Goal: Check status: Check status

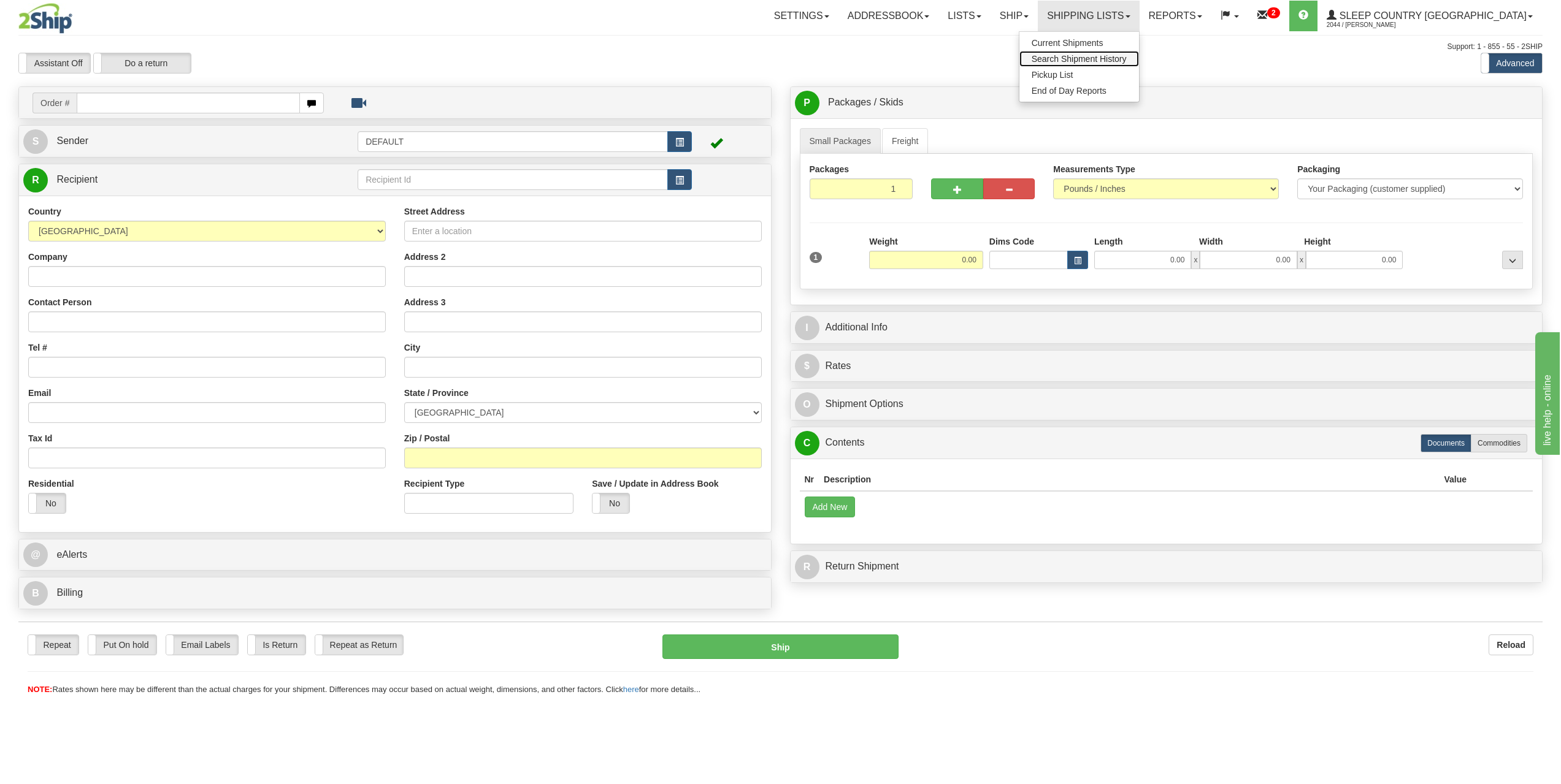
click at [1127, 62] on span "Search Shipment History" at bounding box center [1079, 59] width 95 height 10
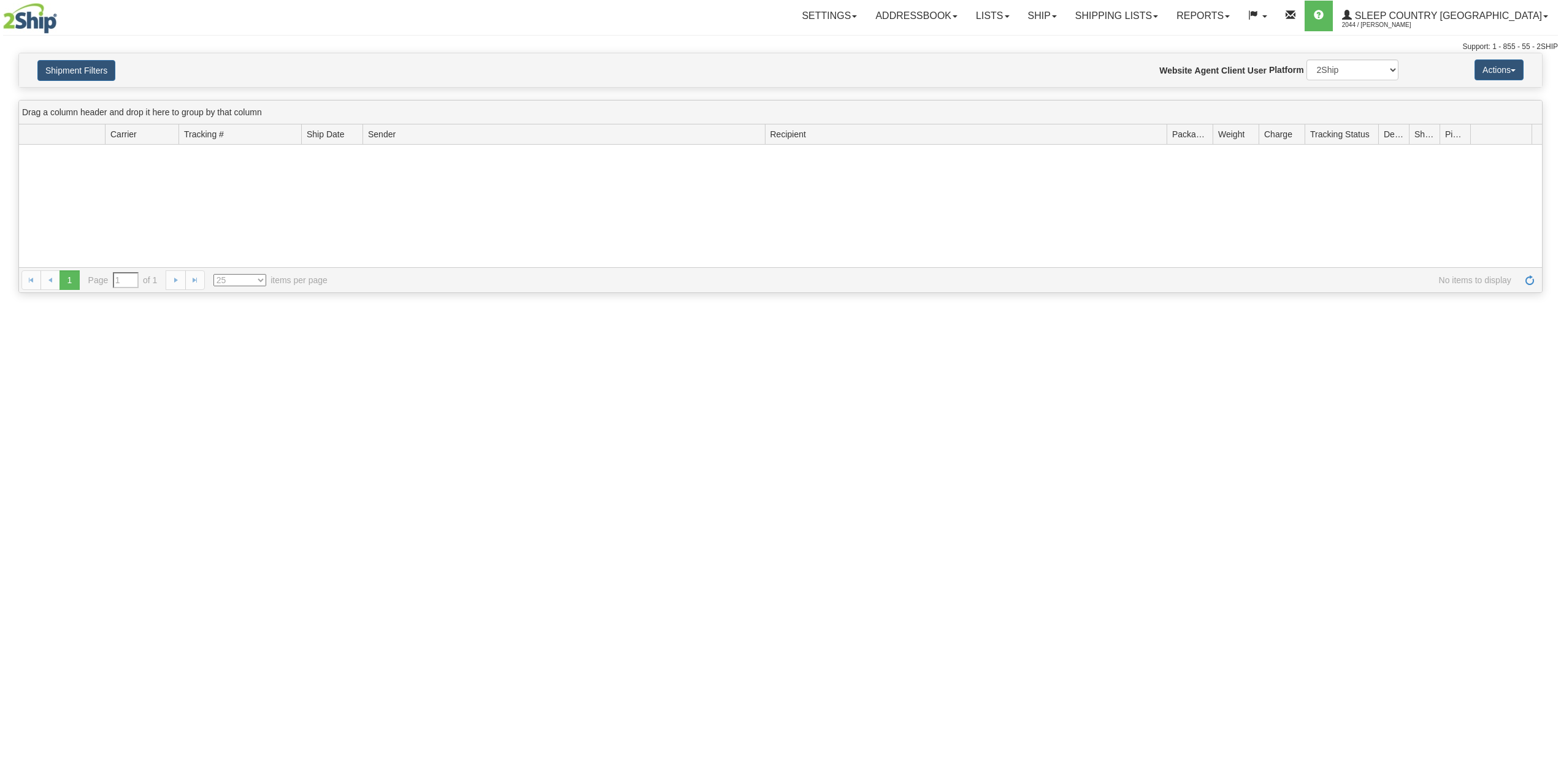
type input "From [DATE] To [DATE]"
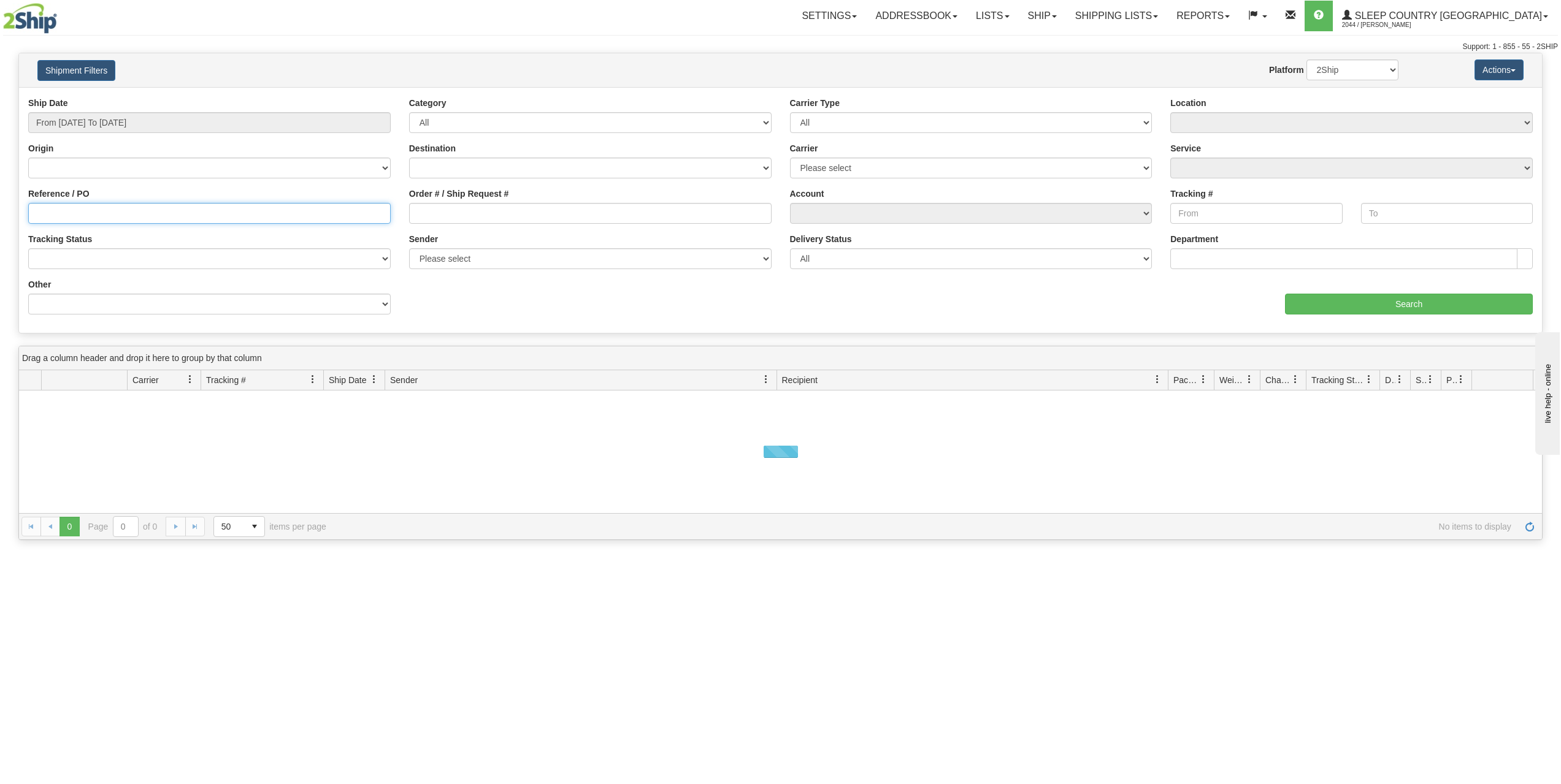
click at [76, 203] on input "Reference / PO" at bounding box center [209, 213] width 363 height 21
click at [466, 222] on input "Order # / Ship Request #" at bounding box center [590, 213] width 363 height 21
paste input "9000H952026"
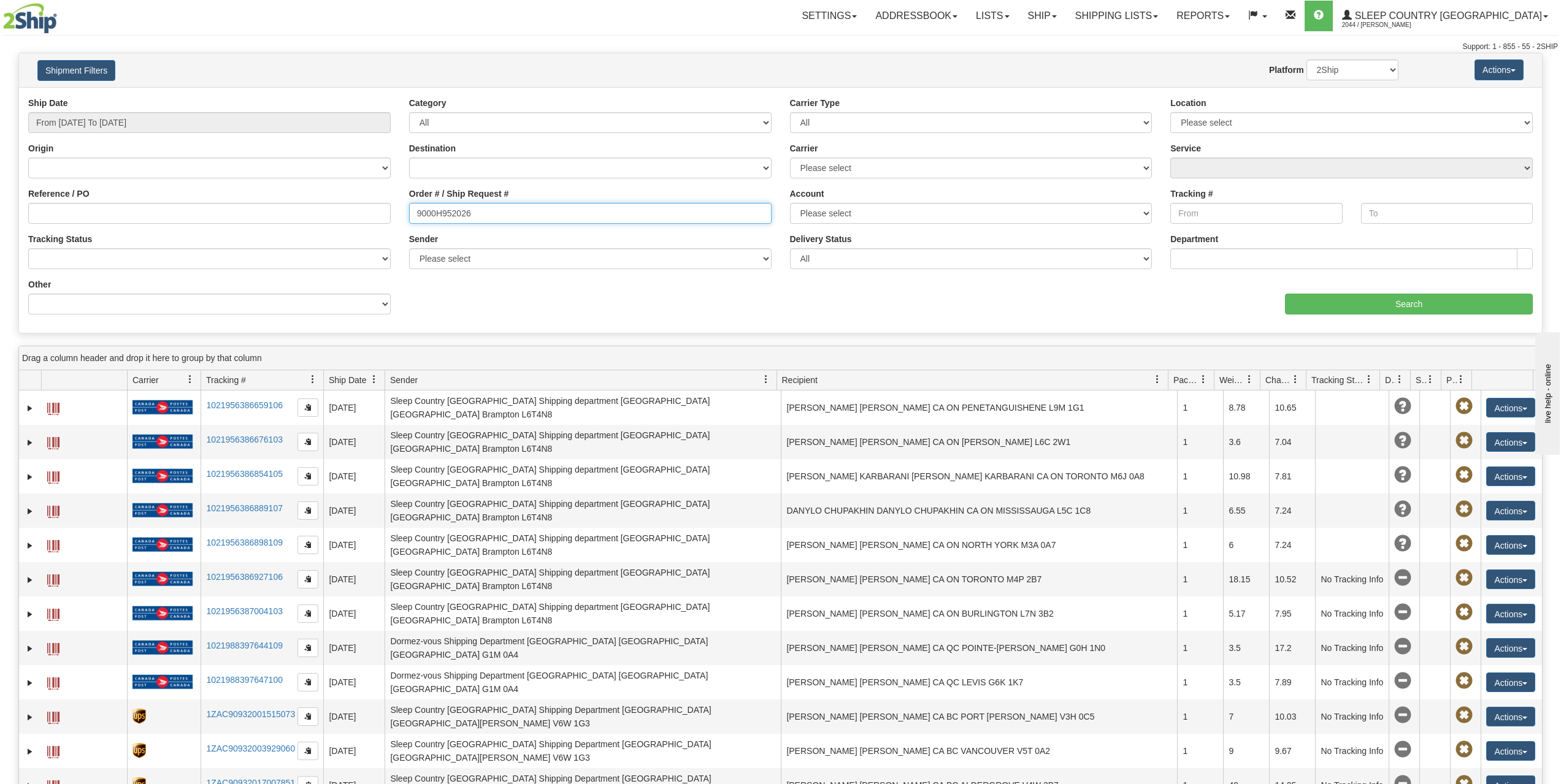
type input "9000H952026"
click at [257, 112] on input "From 08/10/2025 To 08/11/2025" at bounding box center [209, 122] width 363 height 21
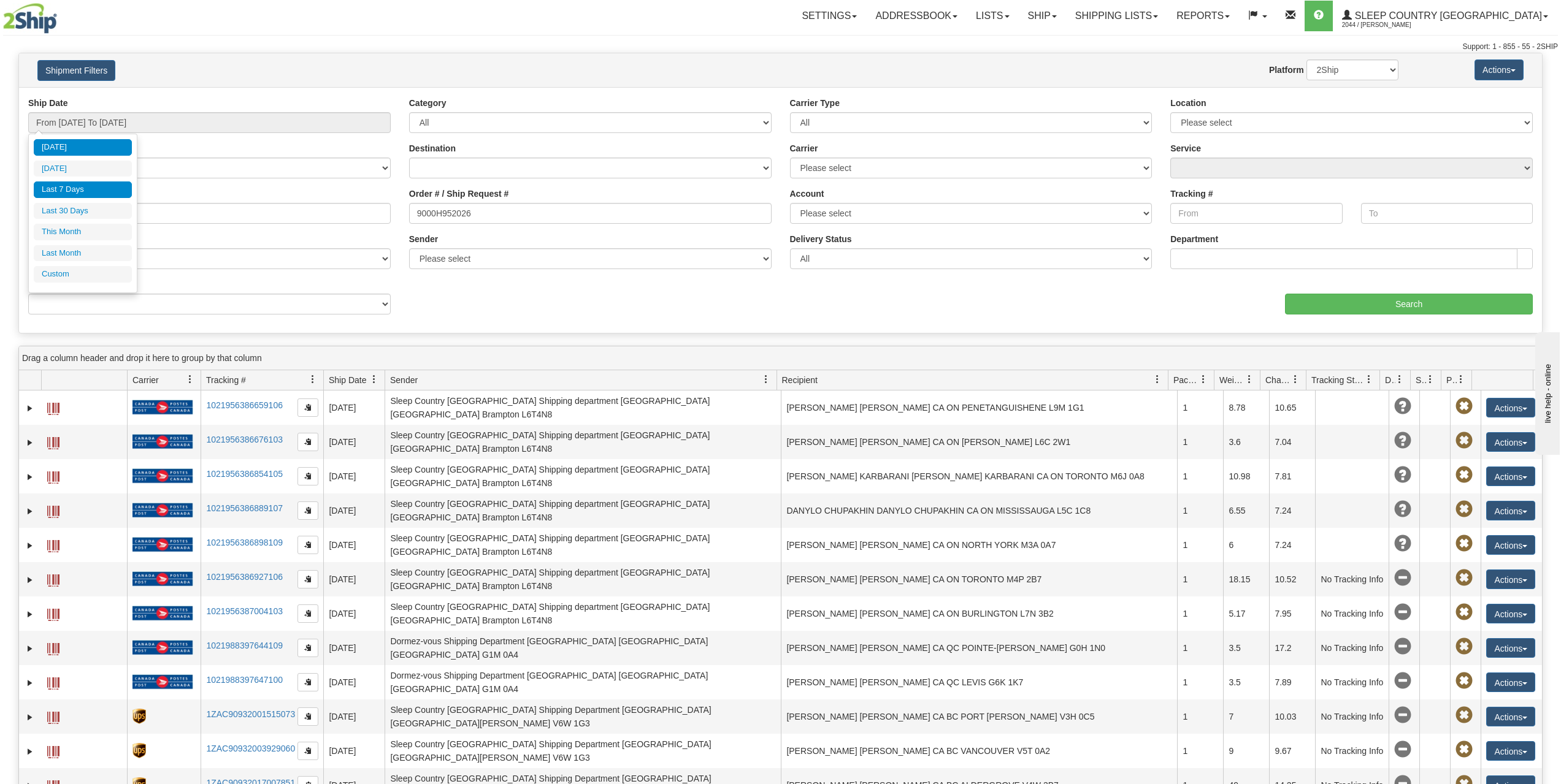
click at [77, 197] on li "Last 7 Days" at bounding box center [83, 190] width 98 height 17
type input "From 08/05/2025 To 08/11/2025"
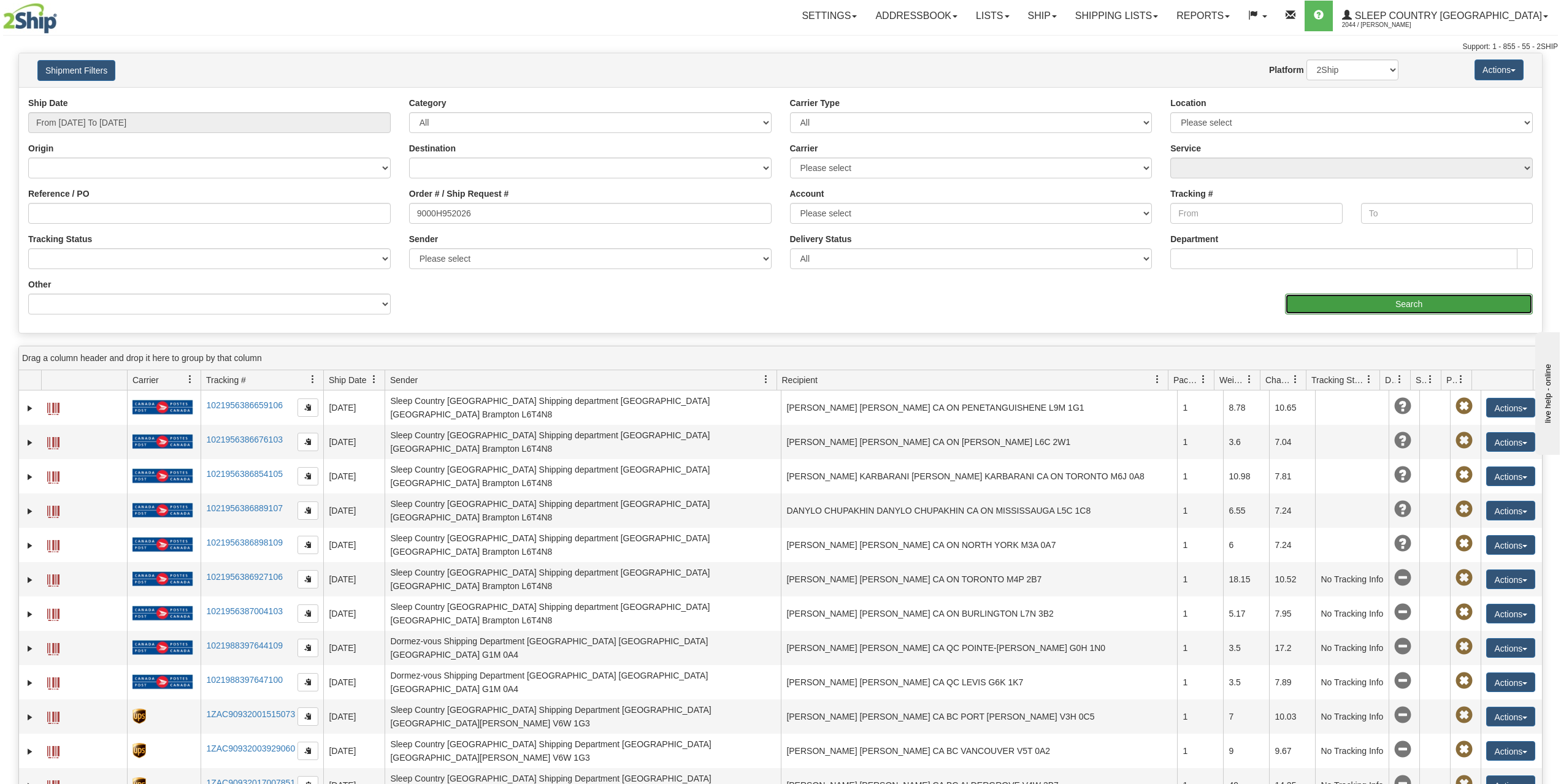
click at [1412, 304] on input "Search" at bounding box center [1409, 304] width 248 height 21
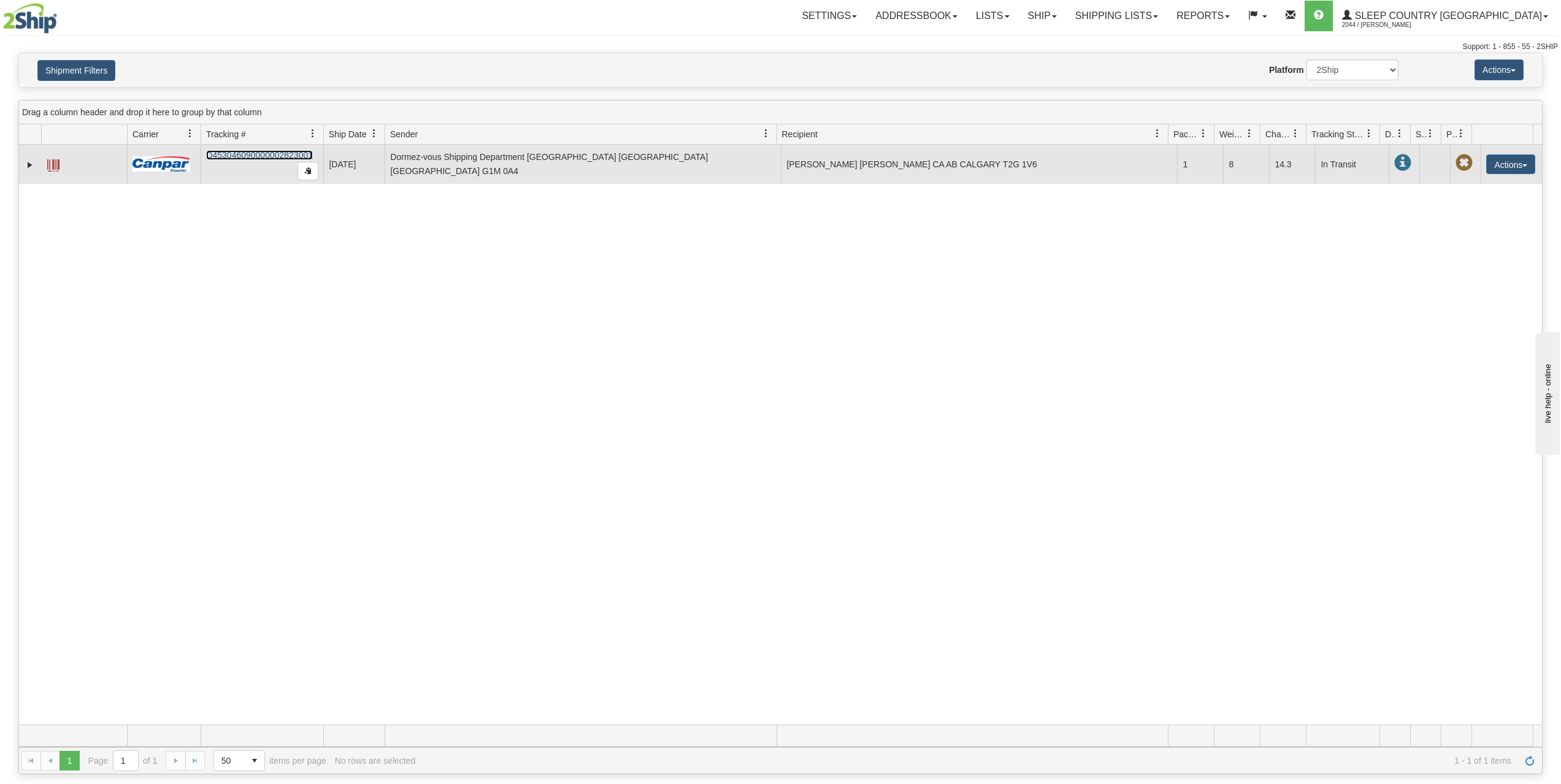
click at [256, 153] on link "D453046090000002823001" at bounding box center [259, 155] width 107 height 10
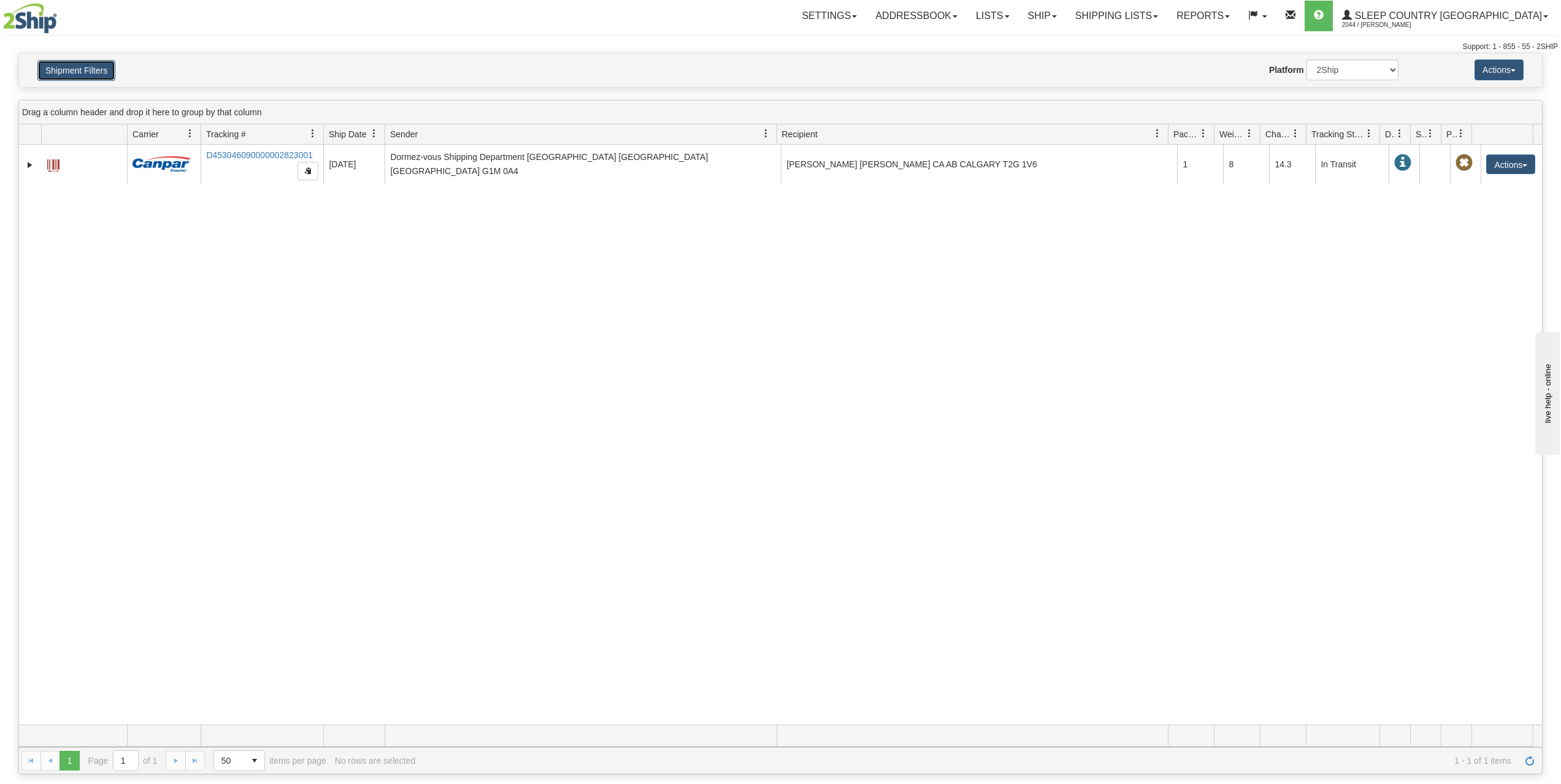
click at [53, 71] on button "Shipment Filters" at bounding box center [76, 70] width 78 height 21
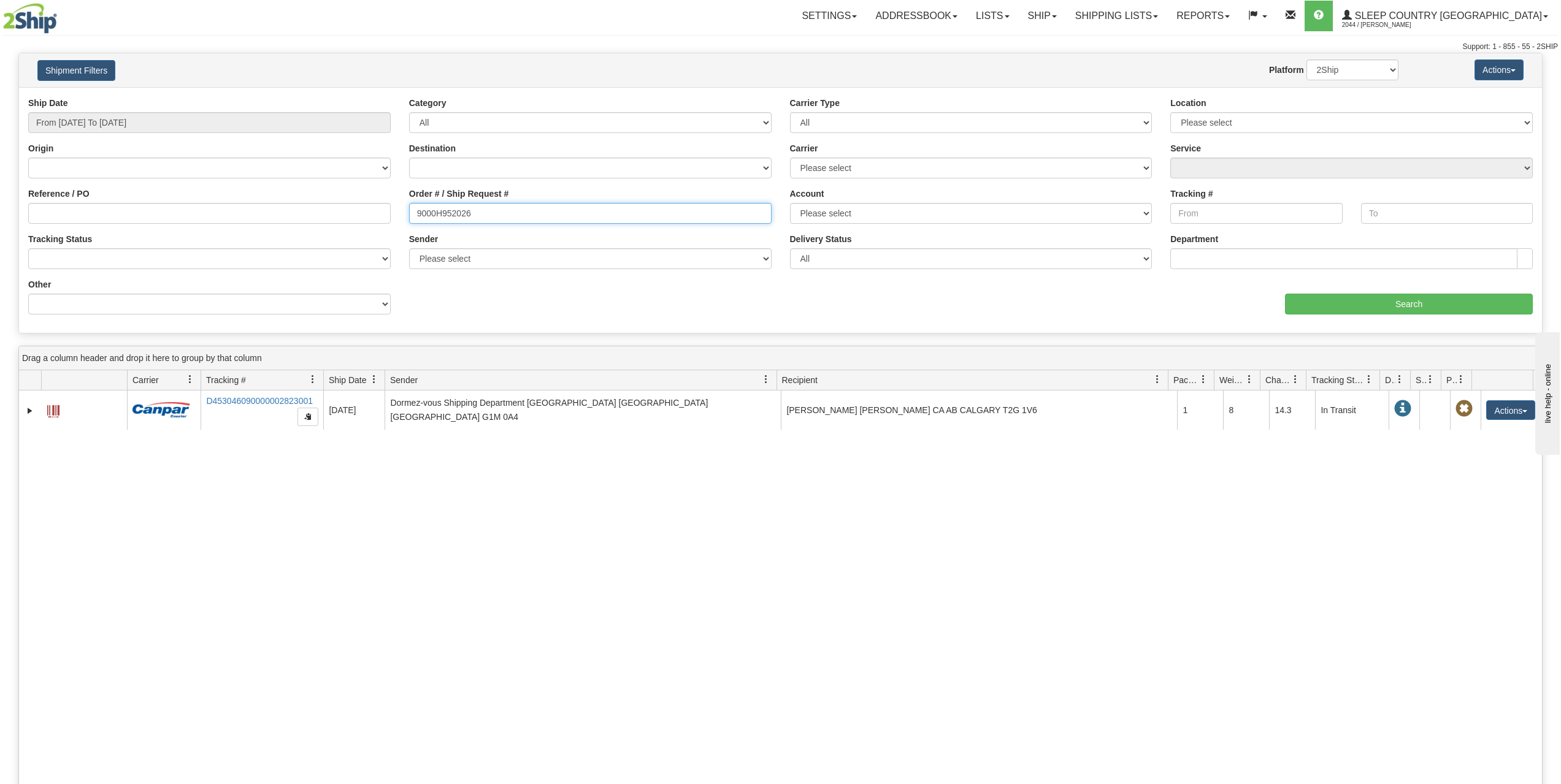
drag, startPoint x: 490, startPoint y: 217, endPoint x: 262, endPoint y: 208, distance: 228.2
click at [262, 97] on div "Reference / PO Order # / Ship Request # 9000H952026 Account Please select Canad…" at bounding box center [780, 97] width 1523 height 0
paste input "1049898"
type input "1049898"
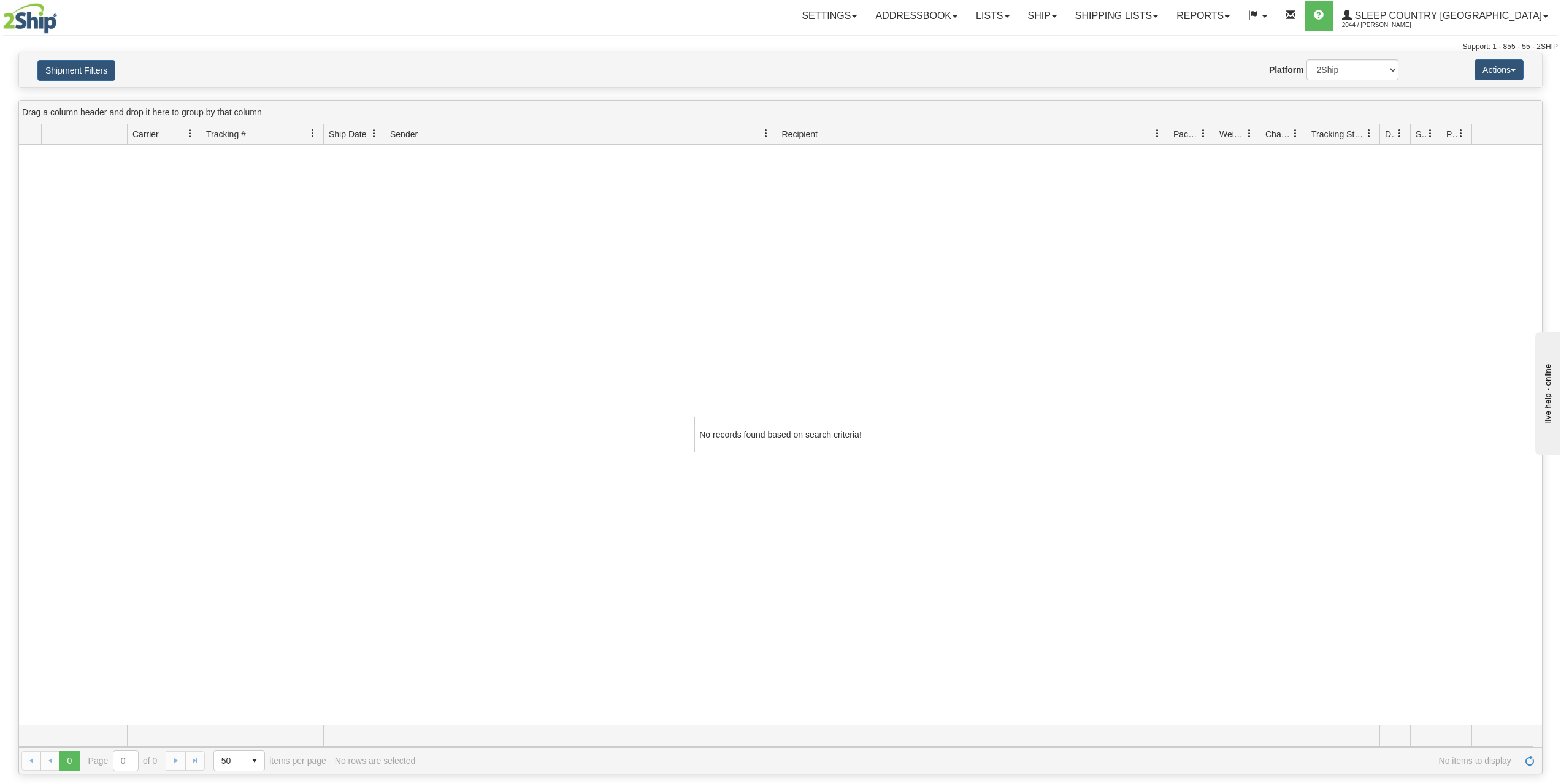
click at [81, 81] on div "Shipment Filters Website Agent Nothing selected Client User Platform 2Ship Impo…" at bounding box center [780, 70] width 1523 height 34
click at [87, 70] on button "Shipment Filters" at bounding box center [76, 70] width 78 height 21
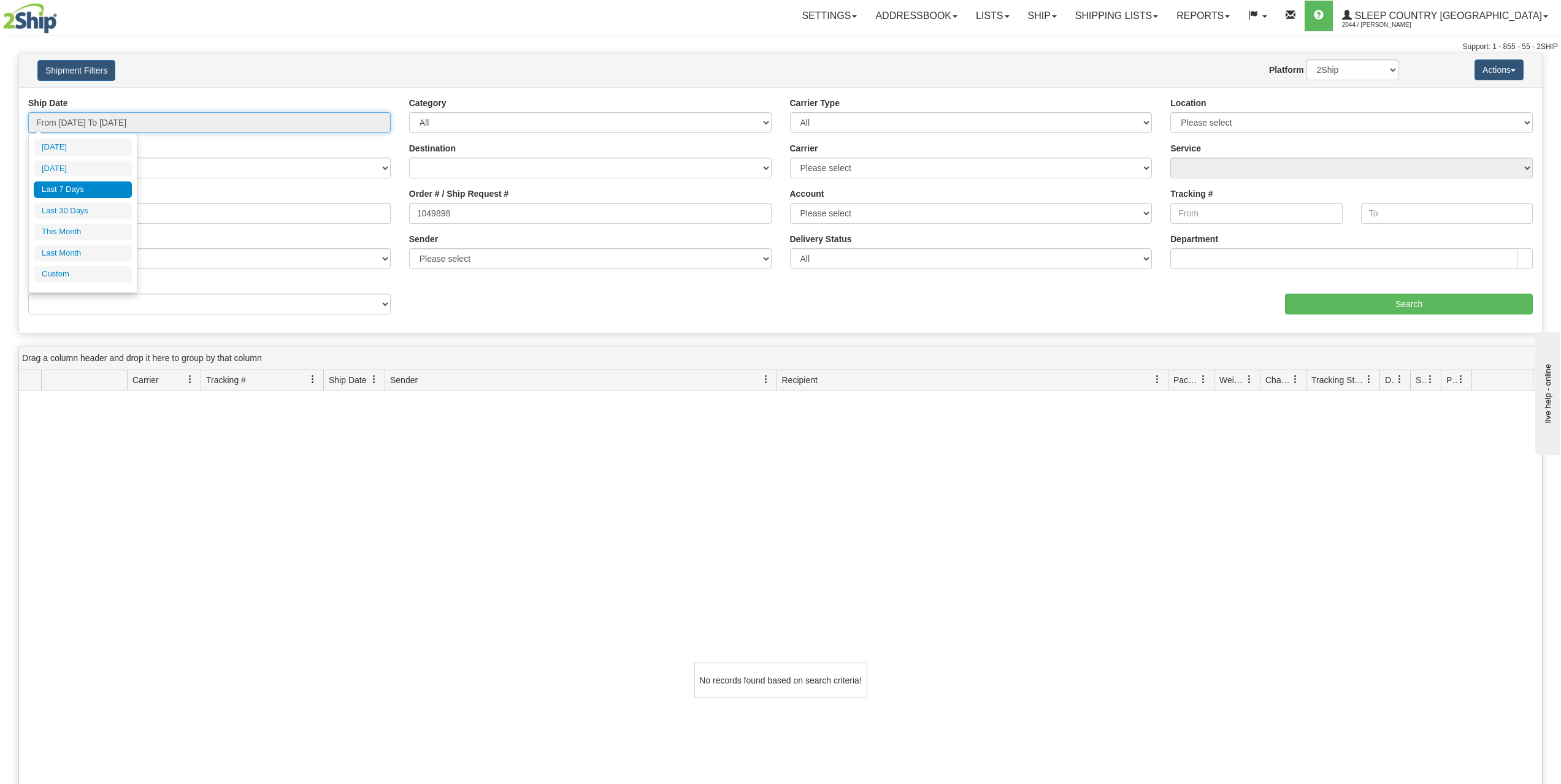
click at [178, 116] on input "From 08/05/2025 To 08/11/2025" at bounding box center [209, 122] width 363 height 21
click at [88, 211] on li "Last 30 Days" at bounding box center [83, 212] width 98 height 17
type input "From 07/13/2025 To 08/11/2025"
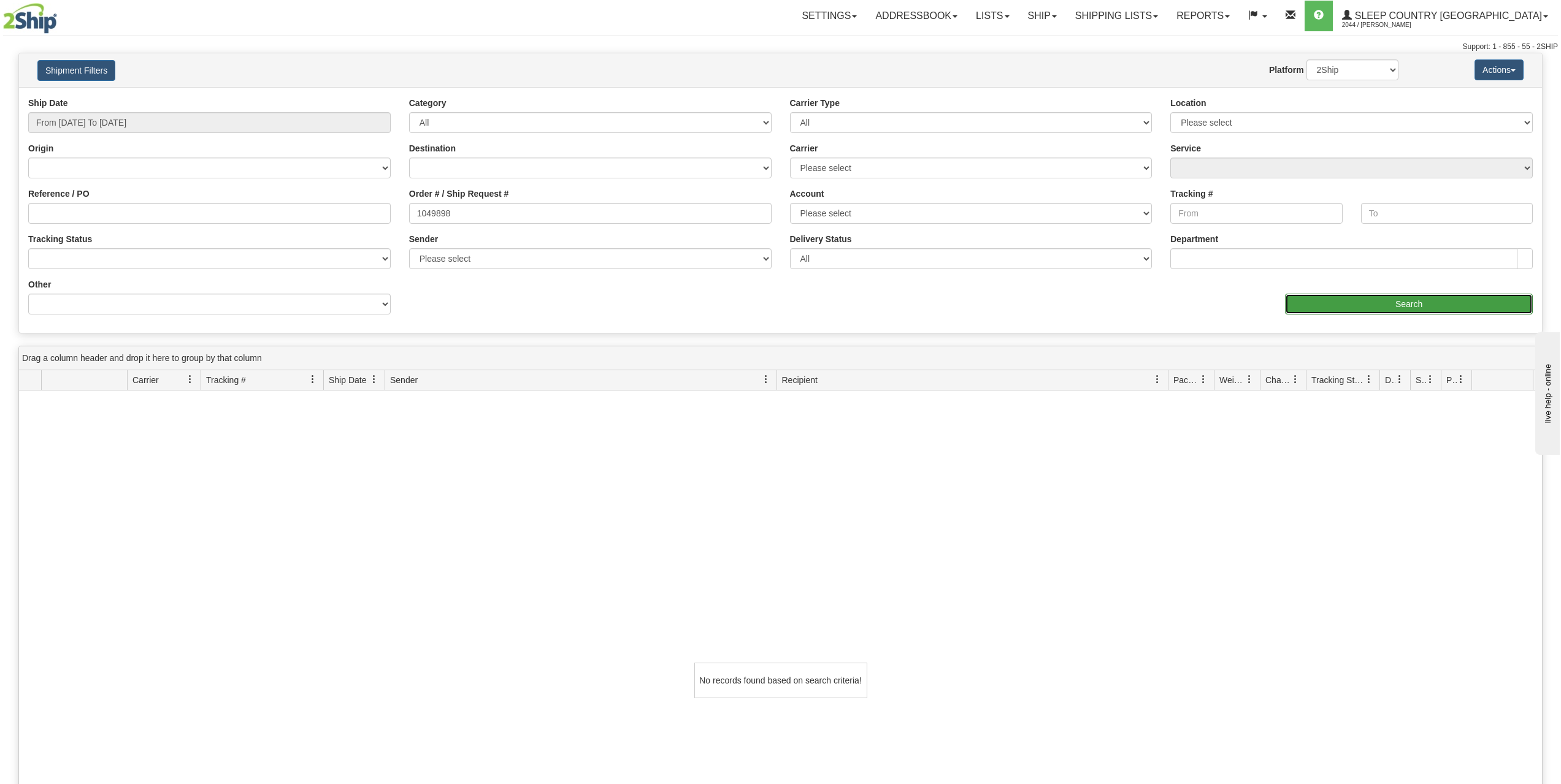
click at [1439, 304] on input "Search" at bounding box center [1409, 304] width 248 height 21
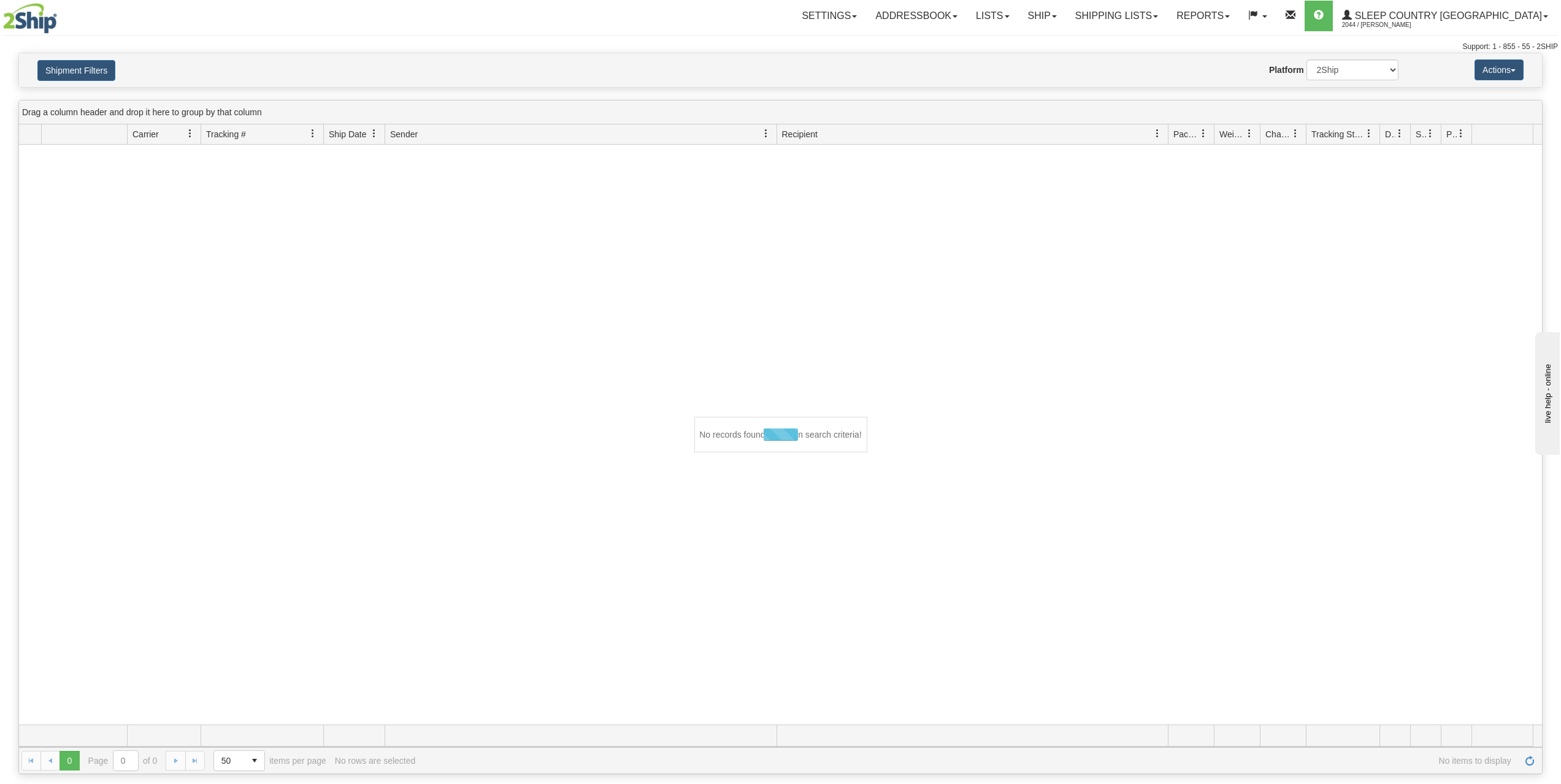
click at [681, 61] on div "Website Agent Nothing selected Client User Platform 2Ship Imported" at bounding box center [843, 70] width 1129 height 21
click at [568, 62] on div "Website Agent Nothing selected Client User Platform 2Ship Imported" at bounding box center [843, 70] width 1129 height 21
click at [92, 73] on button "Shipment Filters" at bounding box center [76, 70] width 78 height 21
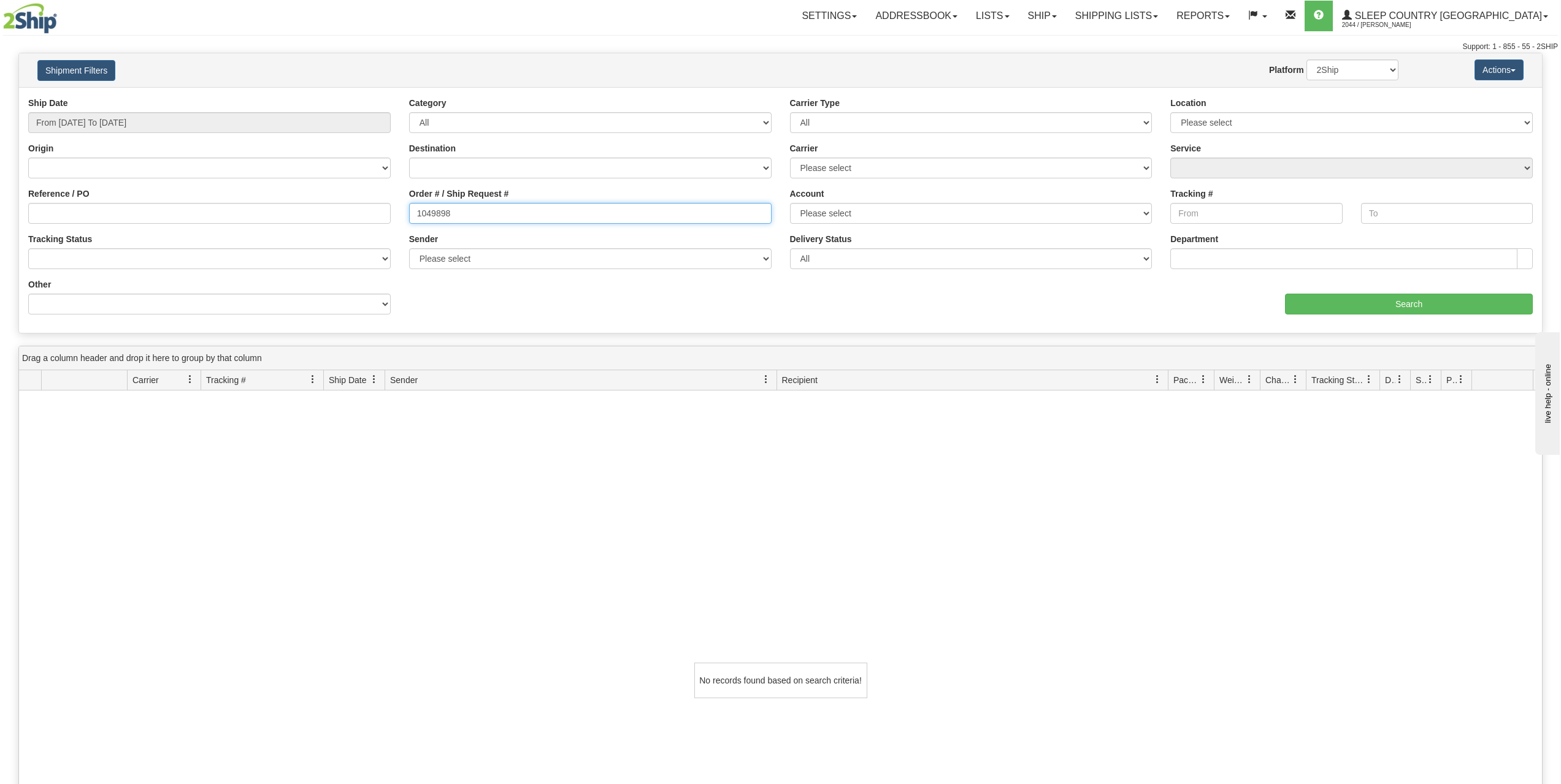
click at [543, 215] on input "1049898" at bounding box center [590, 213] width 363 height 21
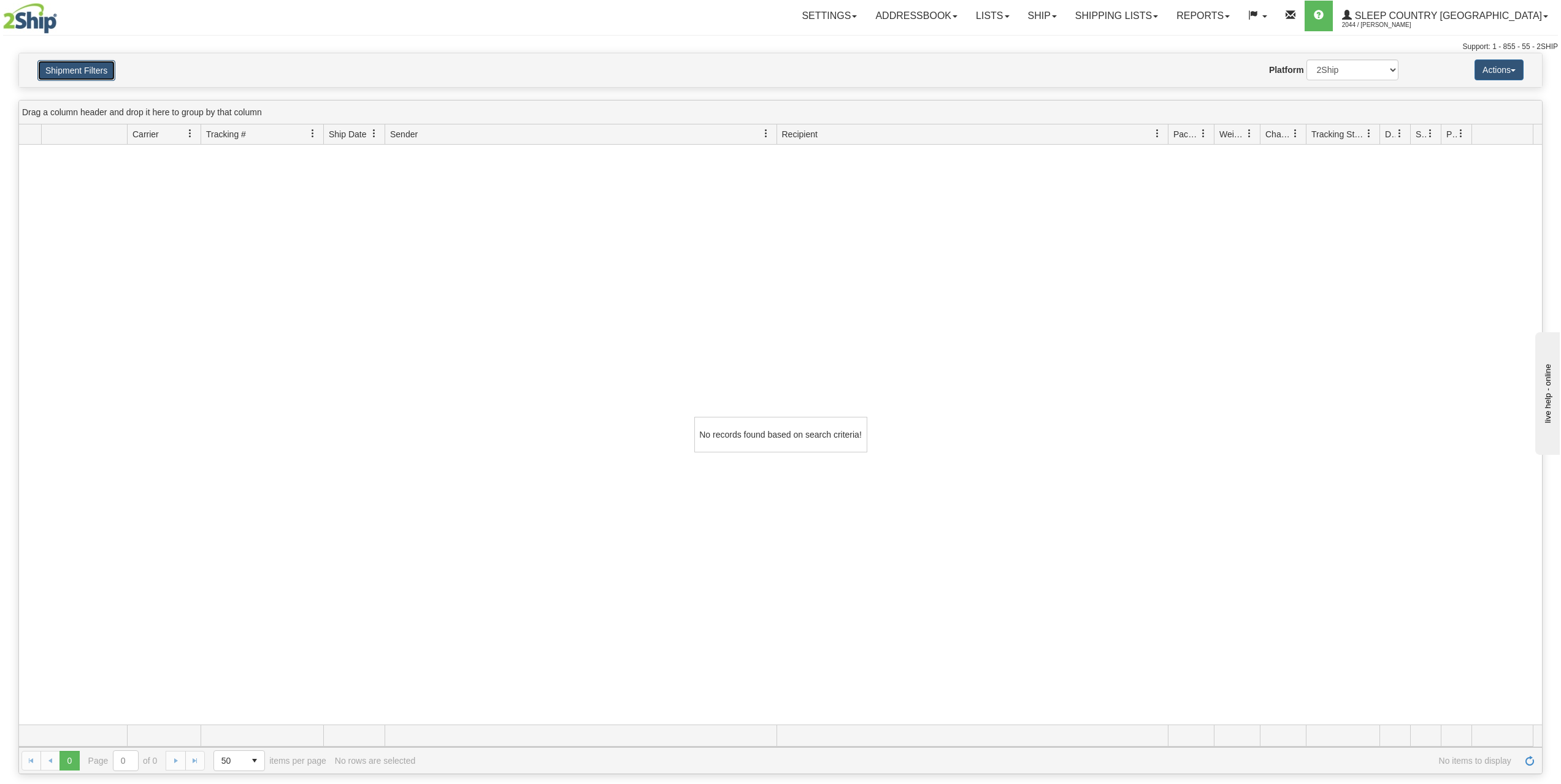
click at [59, 63] on button "Shipment Filters" at bounding box center [76, 70] width 78 height 21
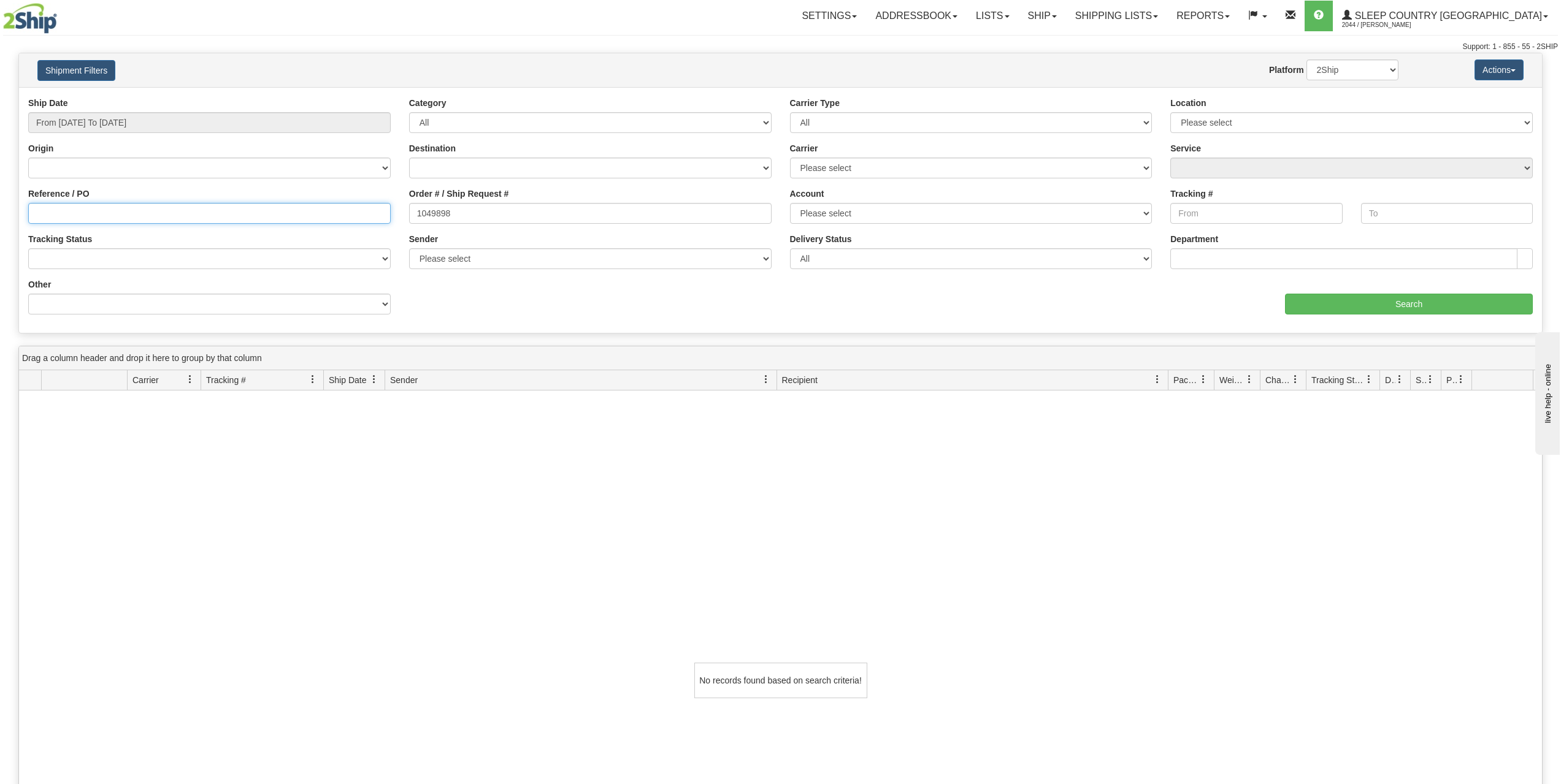
click at [163, 212] on input "Reference / PO" at bounding box center [209, 213] width 363 height 21
paste input "1049898"
type input "1049898"
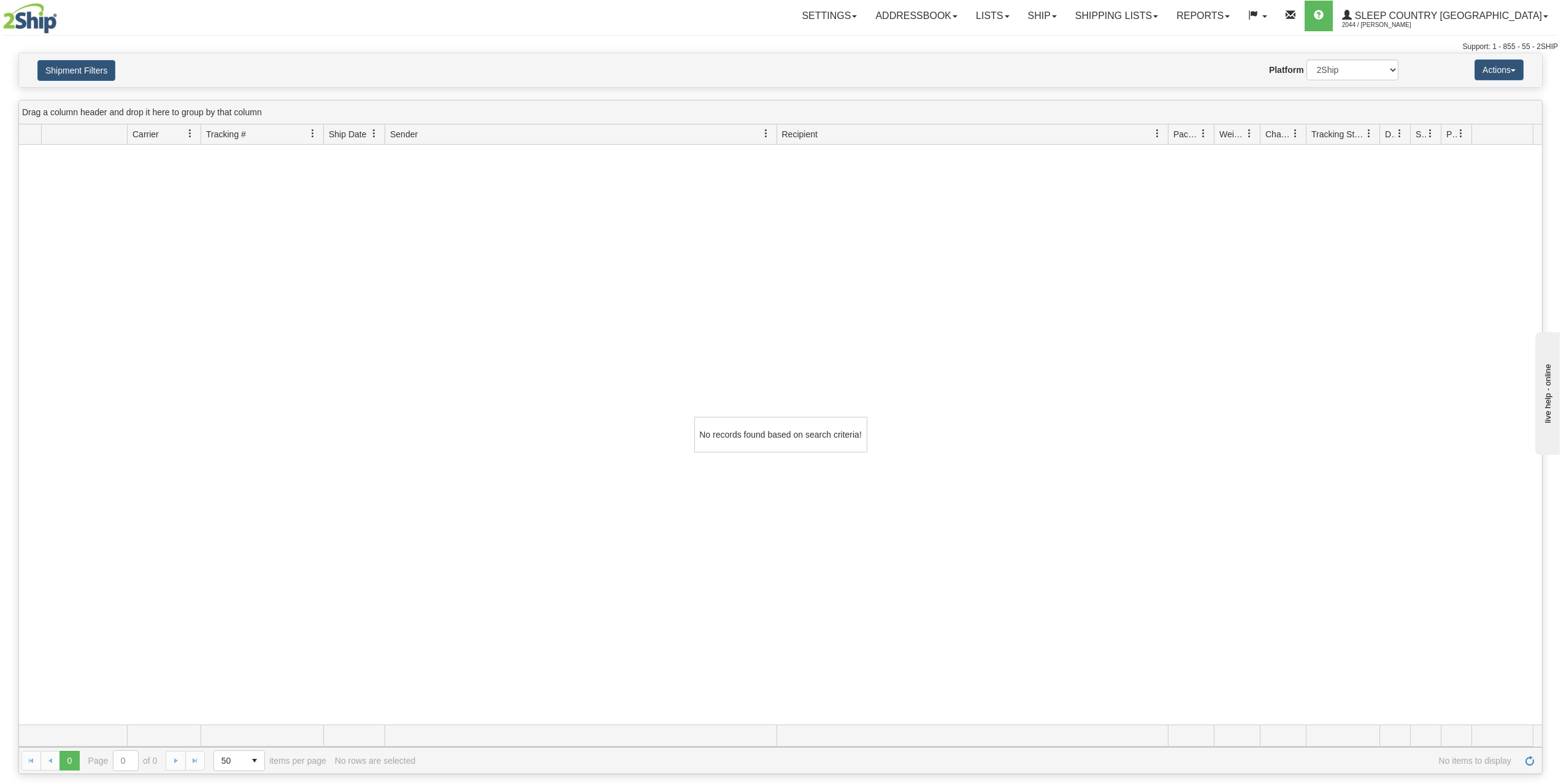
click at [125, 73] on h4 "Shipment Filters" at bounding box center [154, 71] width 251 height 22
click at [85, 69] on button "Shipment Filters" at bounding box center [76, 70] width 78 height 21
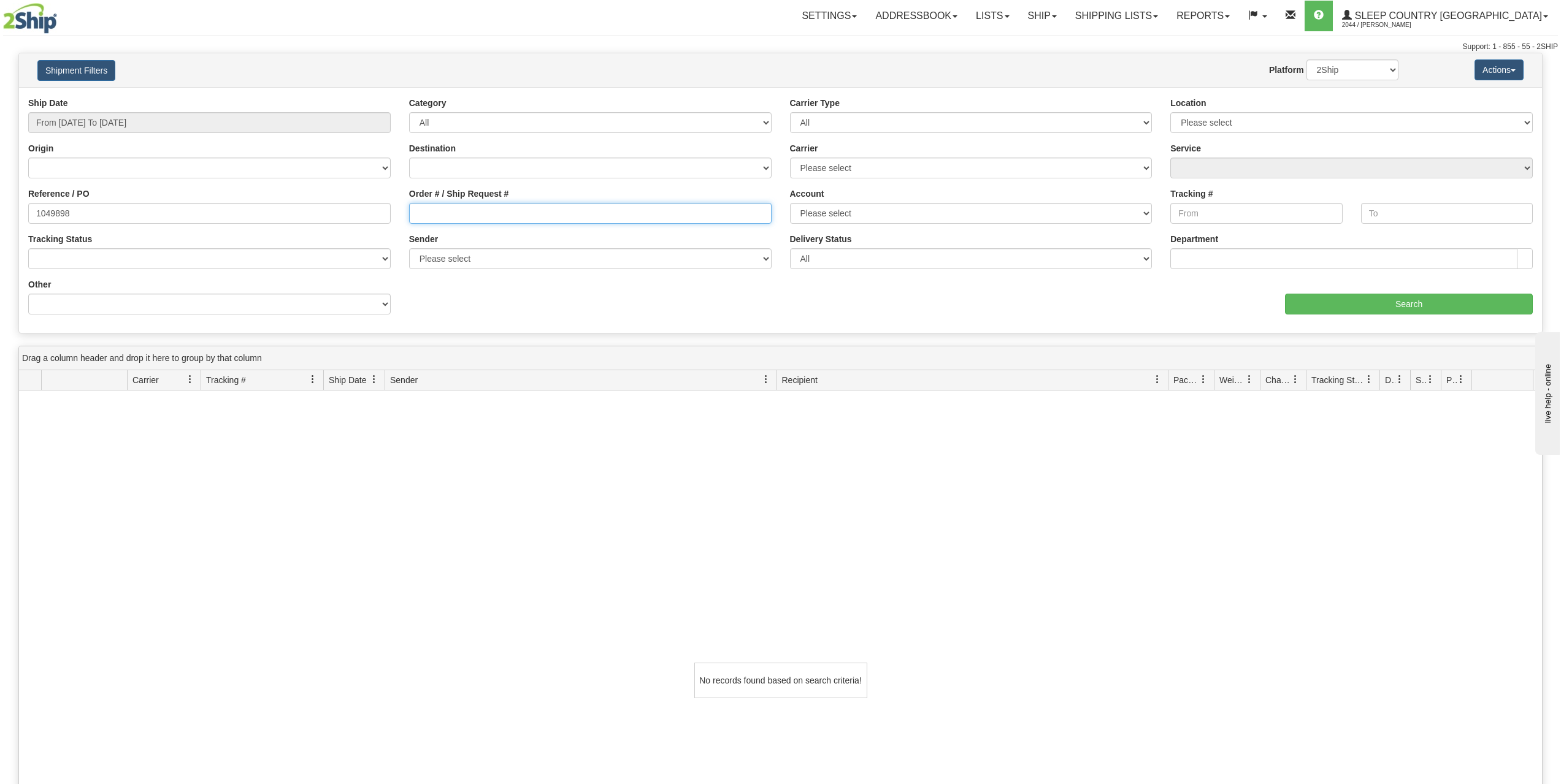
click at [460, 212] on input "Order # / Ship Request #" at bounding box center [590, 213] width 363 height 21
paste input "9000H936750"
type input "9000H936750"
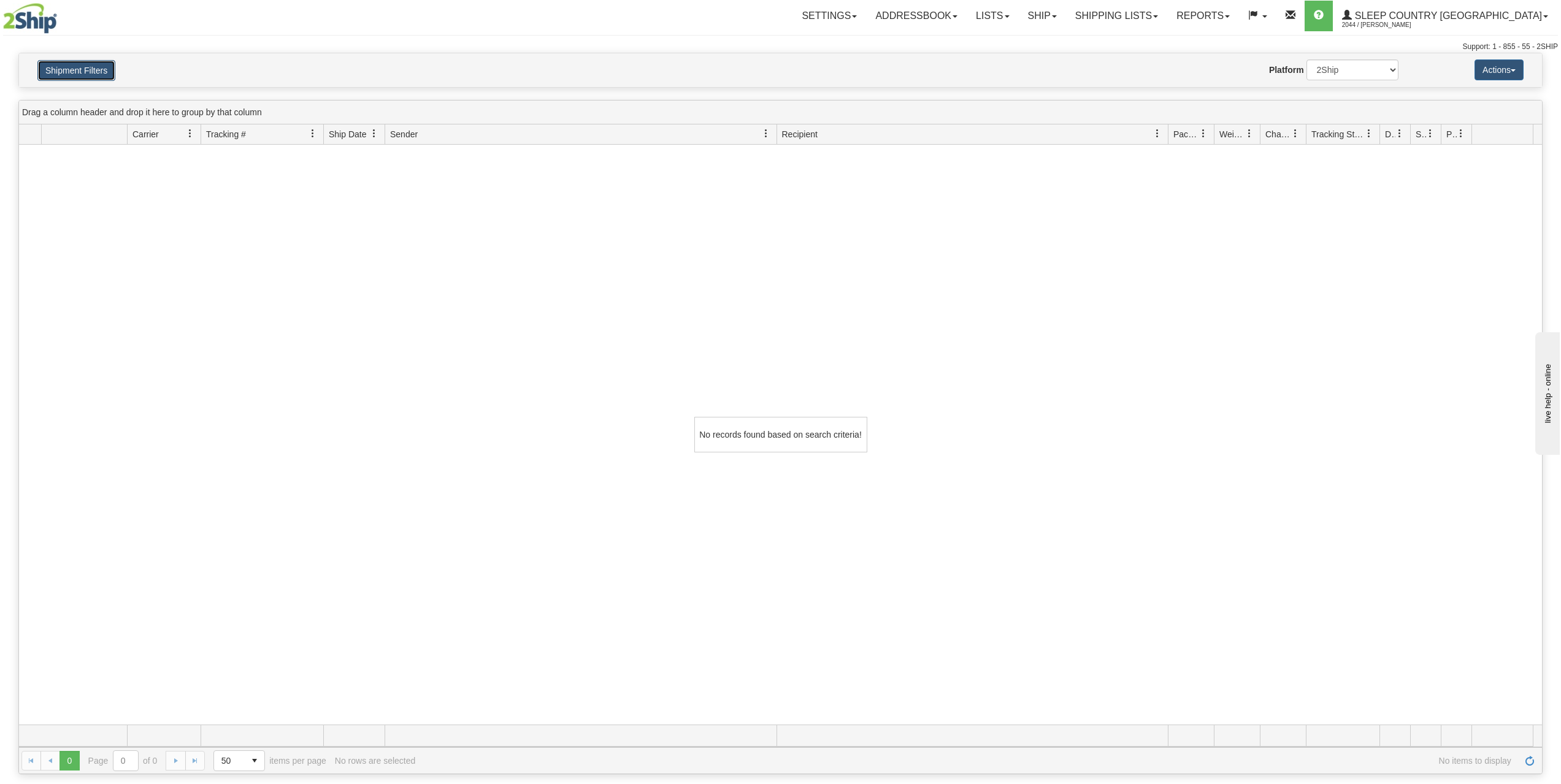
click at [110, 71] on button "Shipment Filters" at bounding box center [76, 70] width 78 height 21
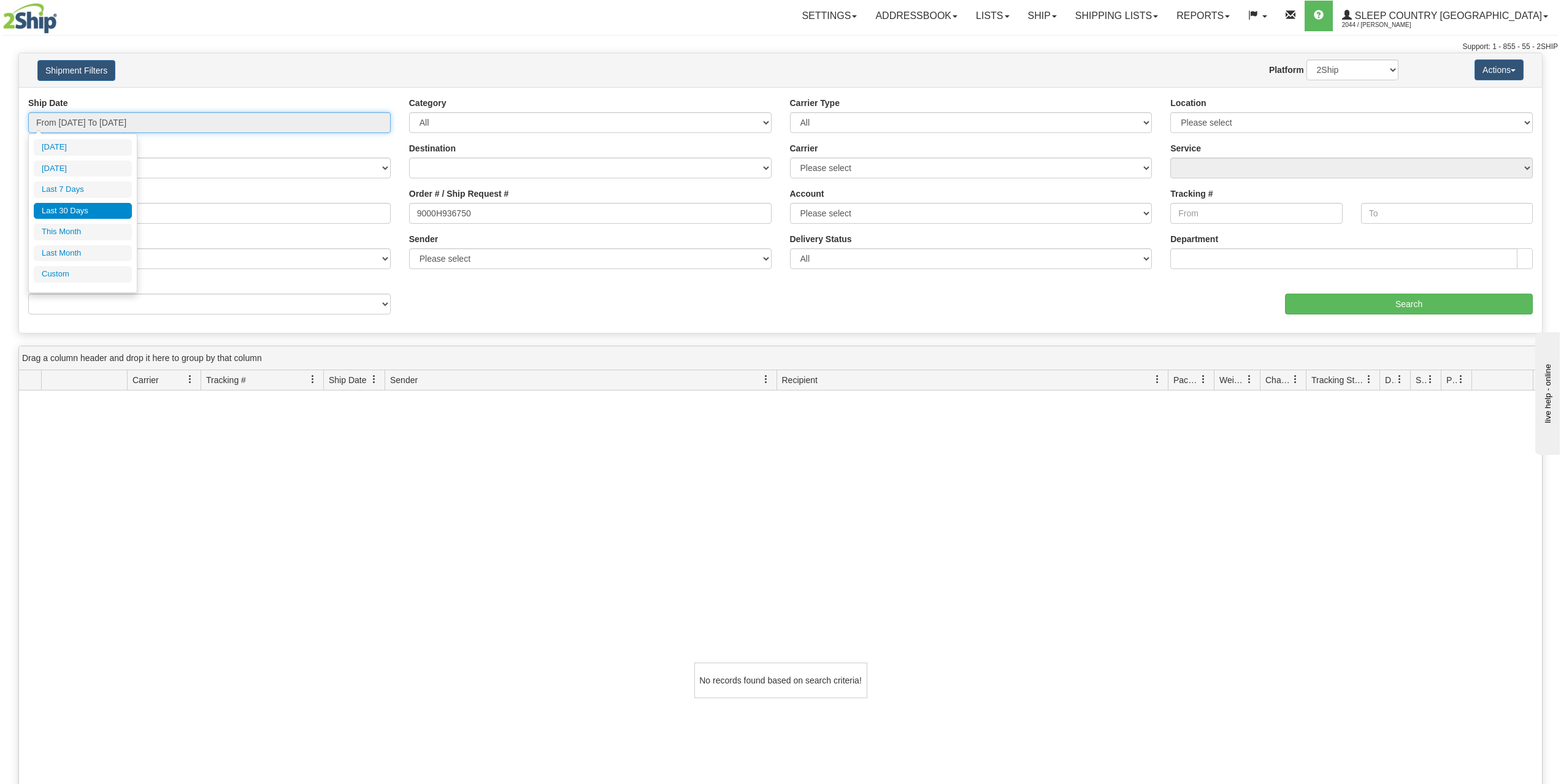
click at [181, 121] on input "From 07/13/2025 To 08/11/2025" at bounding box center [209, 122] width 363 height 21
type input "07/01/2025"
type input "07/31/2025"
type input "07/13/2025"
type input "[DATE]"
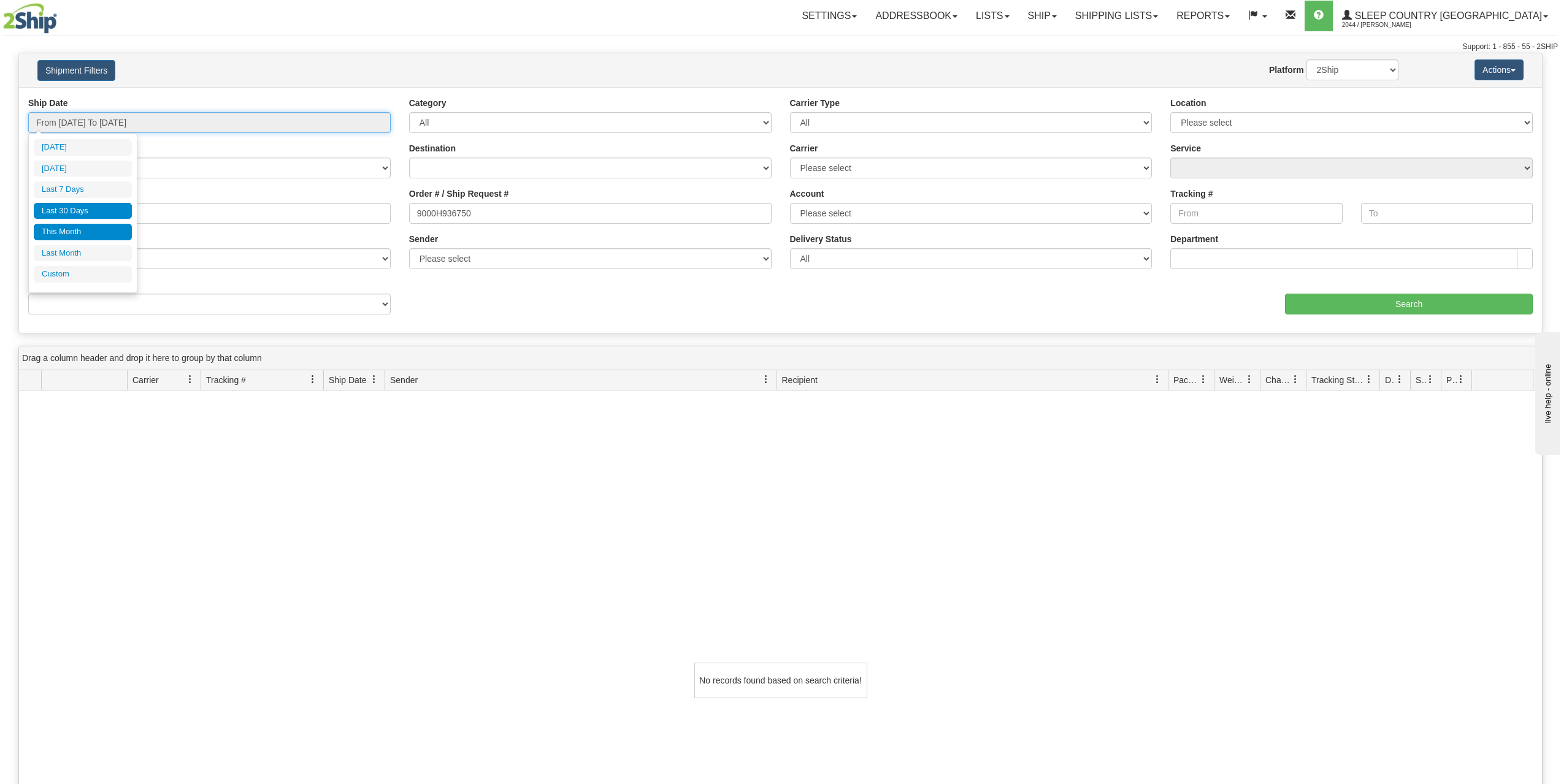
type input "08/01/2025"
type input "08/31/2025"
type input "07/13/2025"
type input "[DATE]"
type input "07/01/2025"
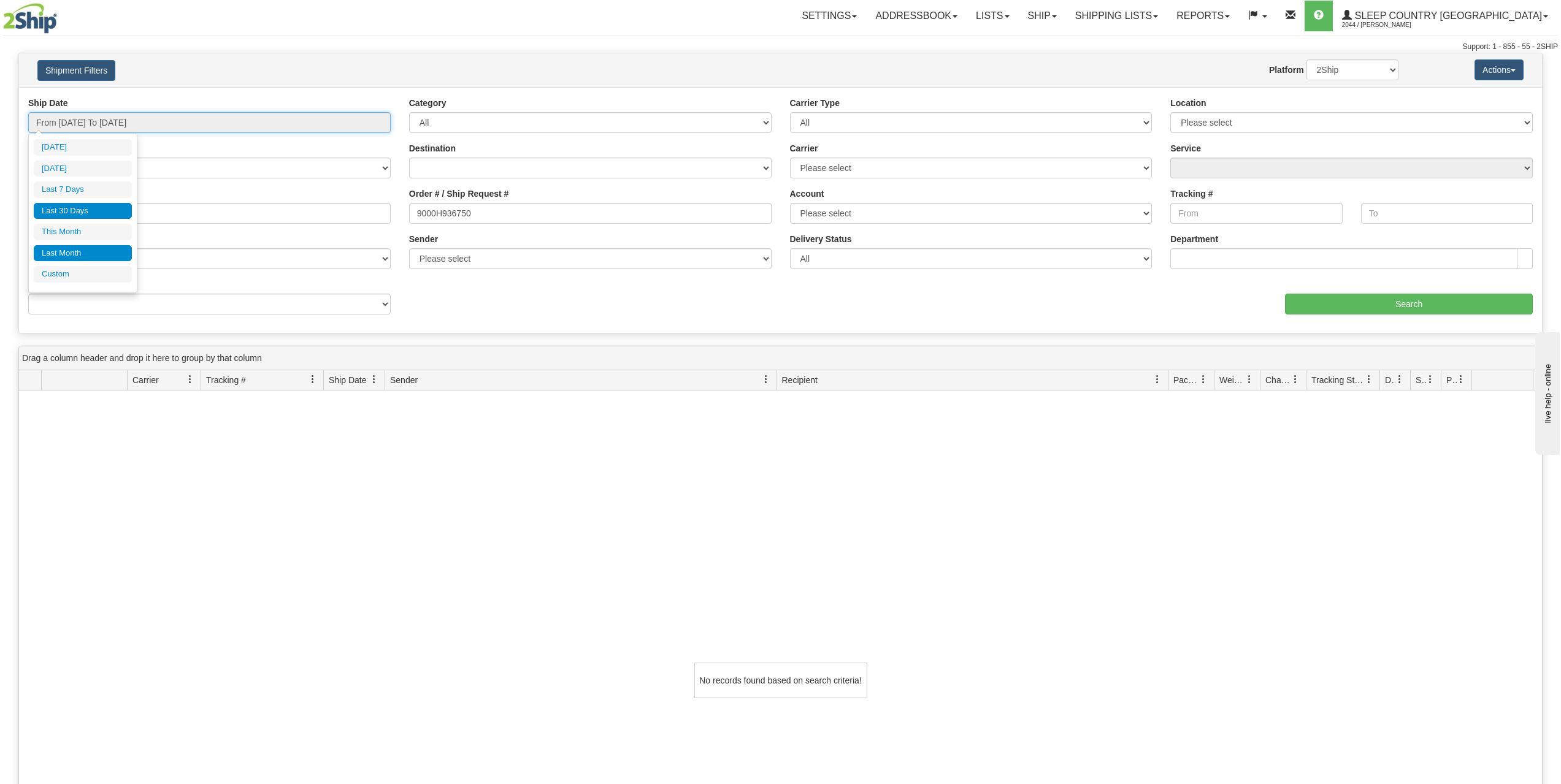
type input "07/31/2025"
type input "07/13/2025"
type input "[DATE]"
click at [71, 273] on li "Custom" at bounding box center [83, 275] width 98 height 17
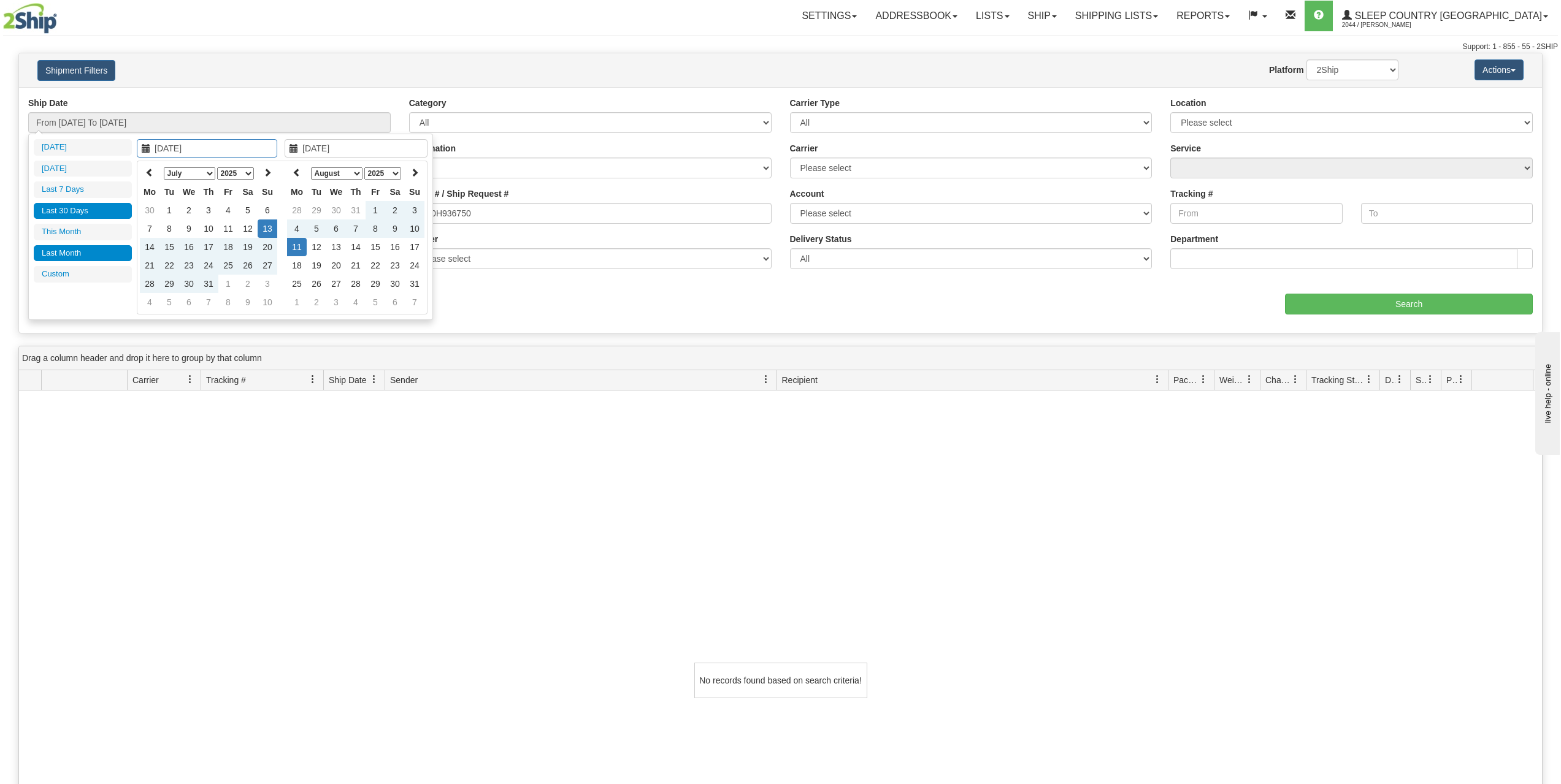
type input "07/01/2025"
type input "07/31/2025"
type input "07/13/2025"
type input "[DATE]"
click at [151, 171] on icon at bounding box center [149, 173] width 8 height 8
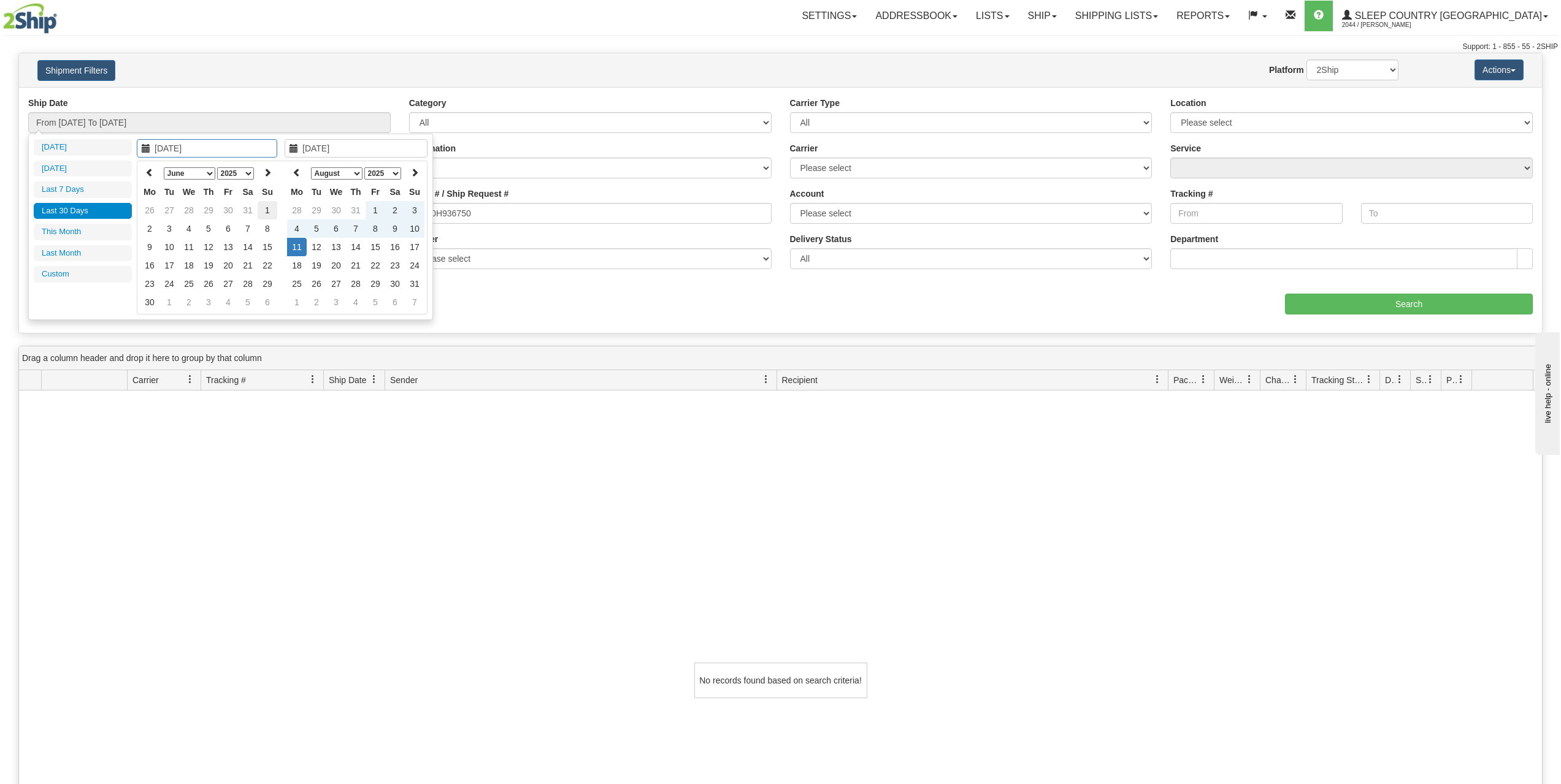
type input "06/01/2025"
click at [263, 208] on td "1" at bounding box center [267, 210] width 20 height 18
type input "[DATE]"
click at [298, 246] on td "11" at bounding box center [297, 247] width 20 height 18
type input "From 06/01/2025 To 08/11/2025"
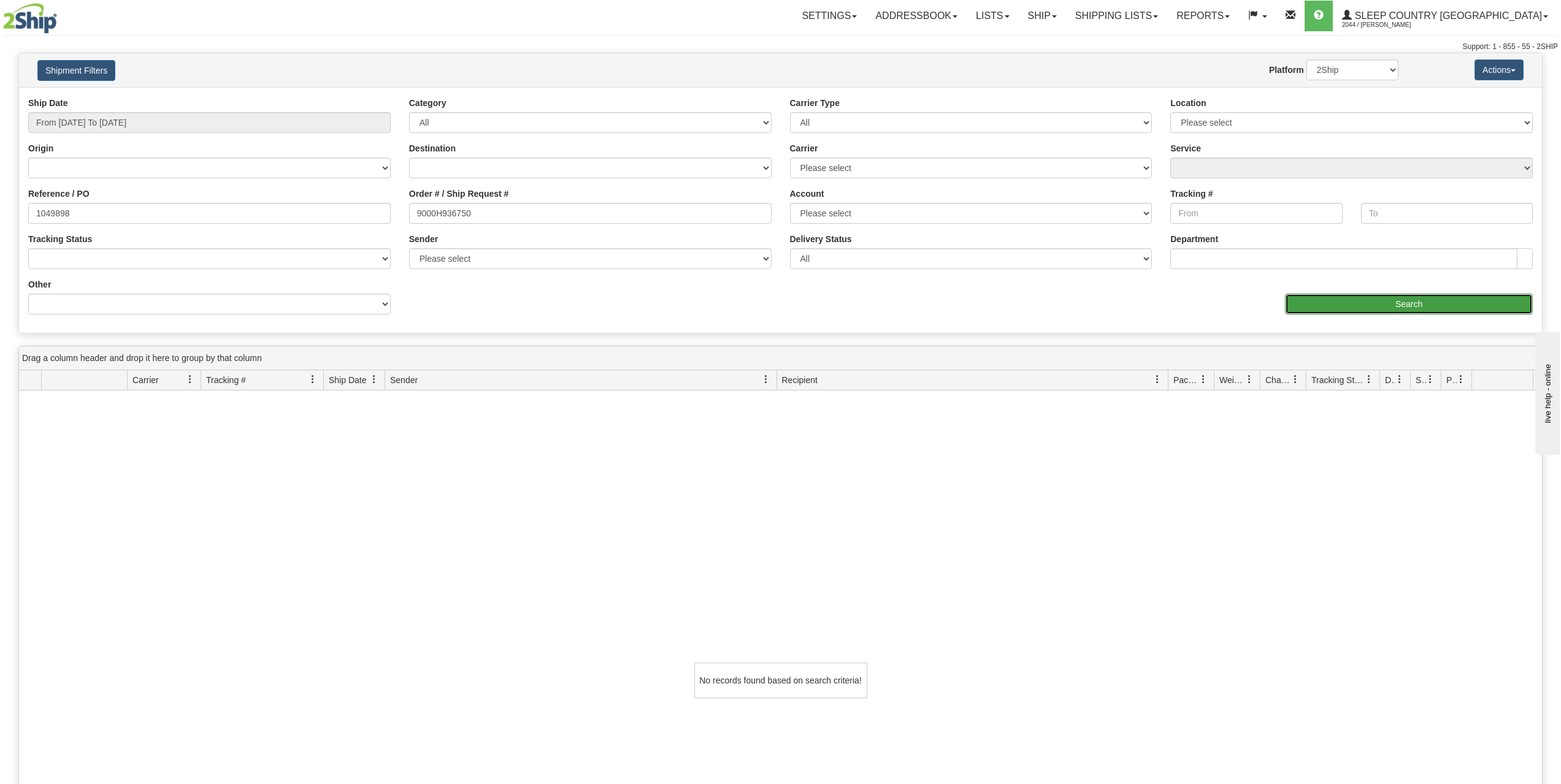
click at [1382, 307] on input "Search" at bounding box center [1409, 304] width 248 height 21
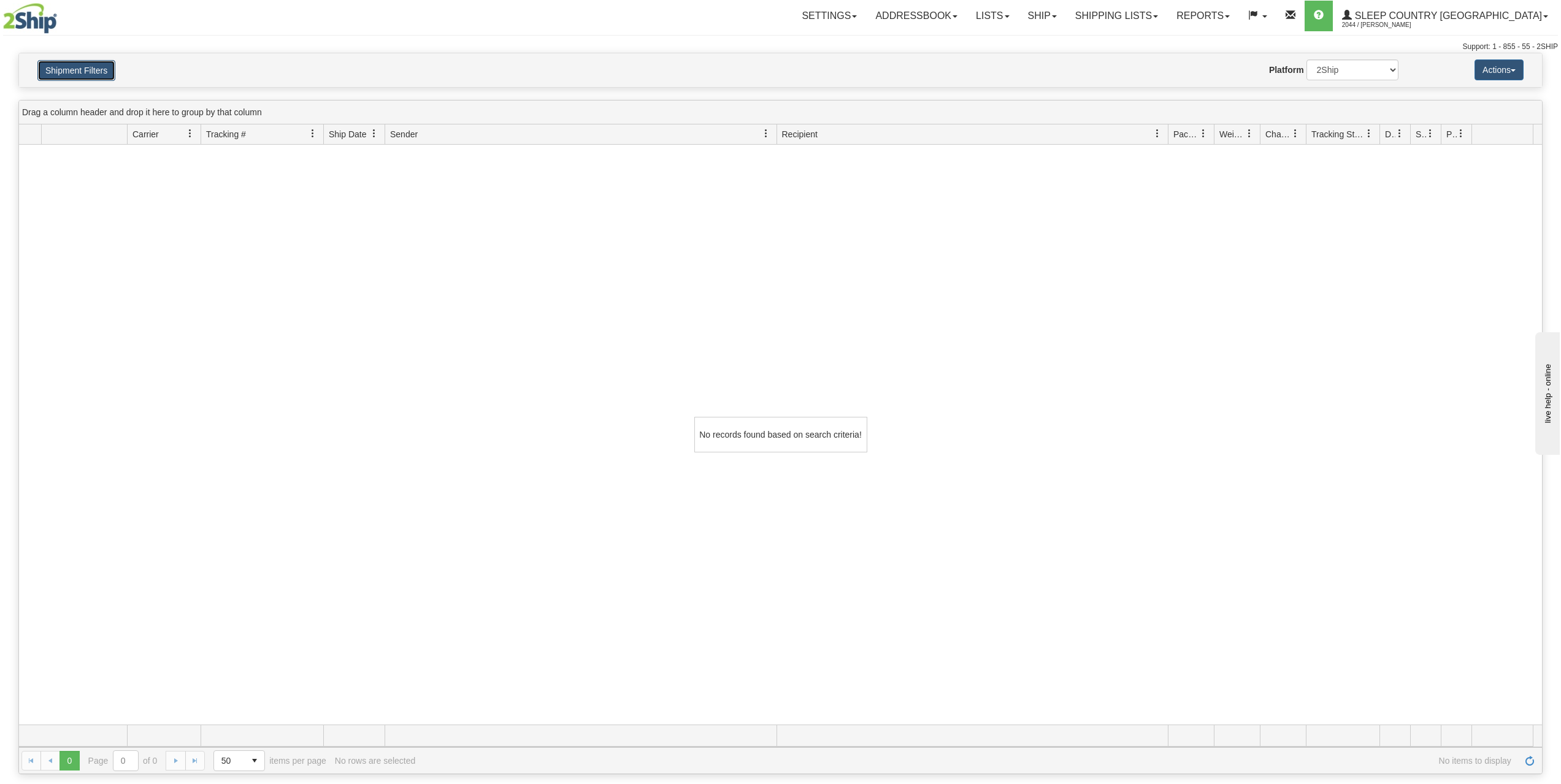
click at [77, 74] on button "Shipment Filters" at bounding box center [76, 70] width 78 height 21
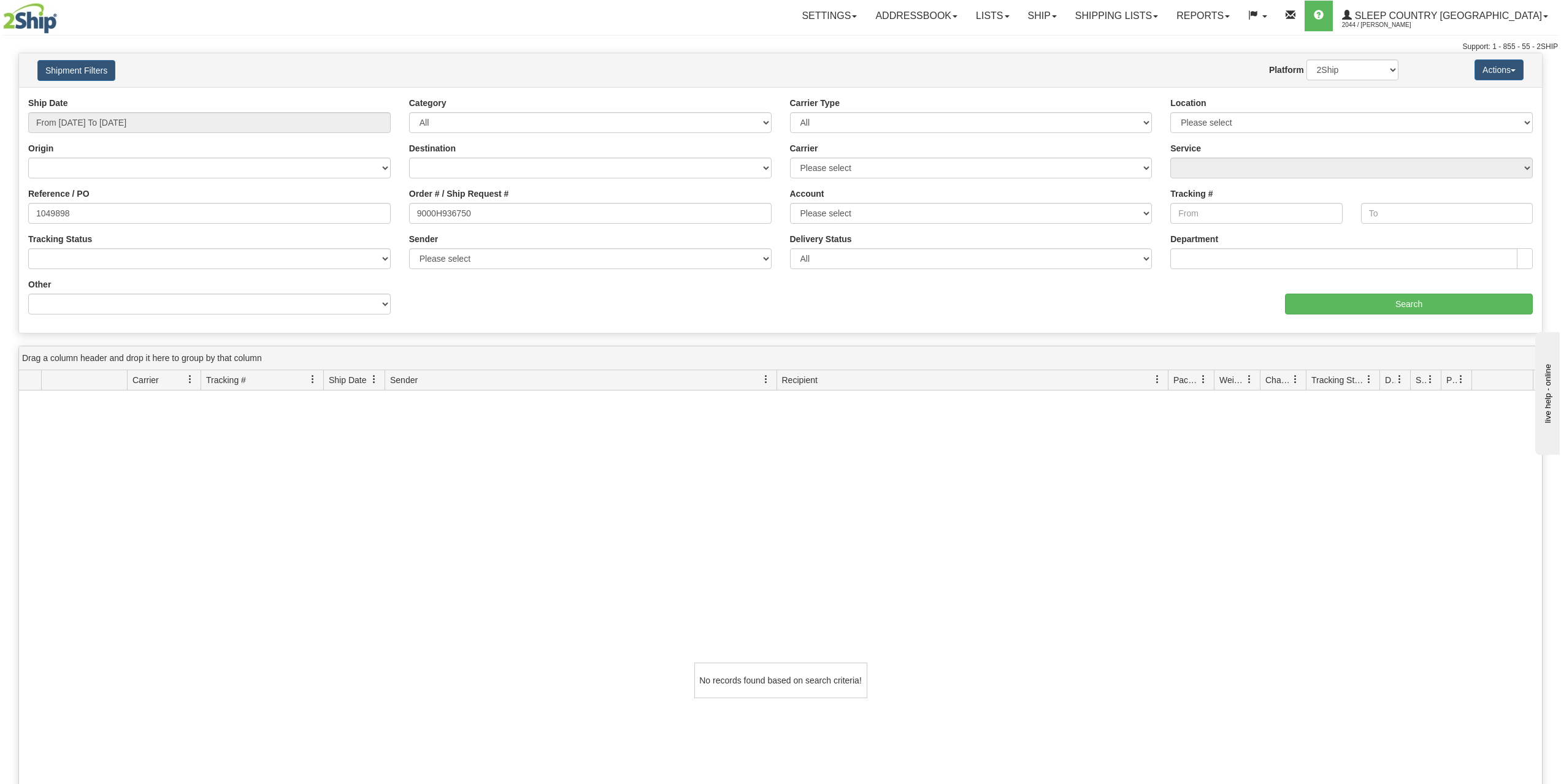
drag, startPoint x: 105, startPoint y: 201, endPoint x: 66, endPoint y: 206, distance: 39.3
click at [71, 199] on div "Reference / PO 1049898" at bounding box center [209, 206] width 363 height 37
drag, startPoint x: 100, startPoint y: 217, endPoint x: 1, endPoint y: 214, distance: 99.0
click at [0, 210] on div "Please wait... × Confirm Delete Delete Cancel × Confirm Delete Yes No Cancel × …" at bounding box center [780, 537] width 1561 height 967
click at [1441, 309] on input "Search" at bounding box center [1409, 304] width 248 height 21
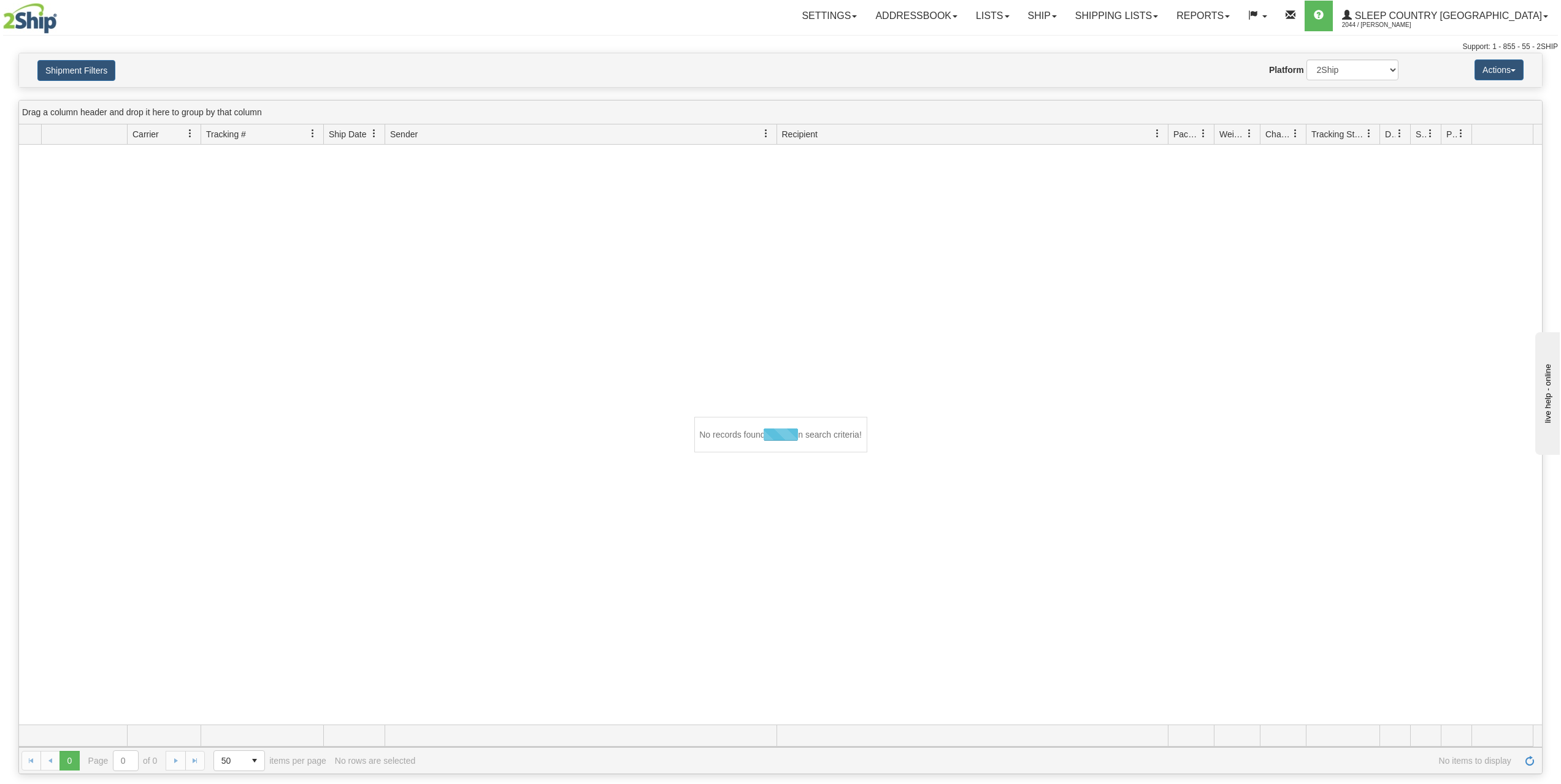
click at [723, 62] on div "Website Agent Nothing selected Client User Platform 2Ship Imported" at bounding box center [843, 70] width 1129 height 21
click at [774, 64] on div "Website Agent Nothing selected Client User Platform 2Ship Imported" at bounding box center [843, 70] width 1129 height 21
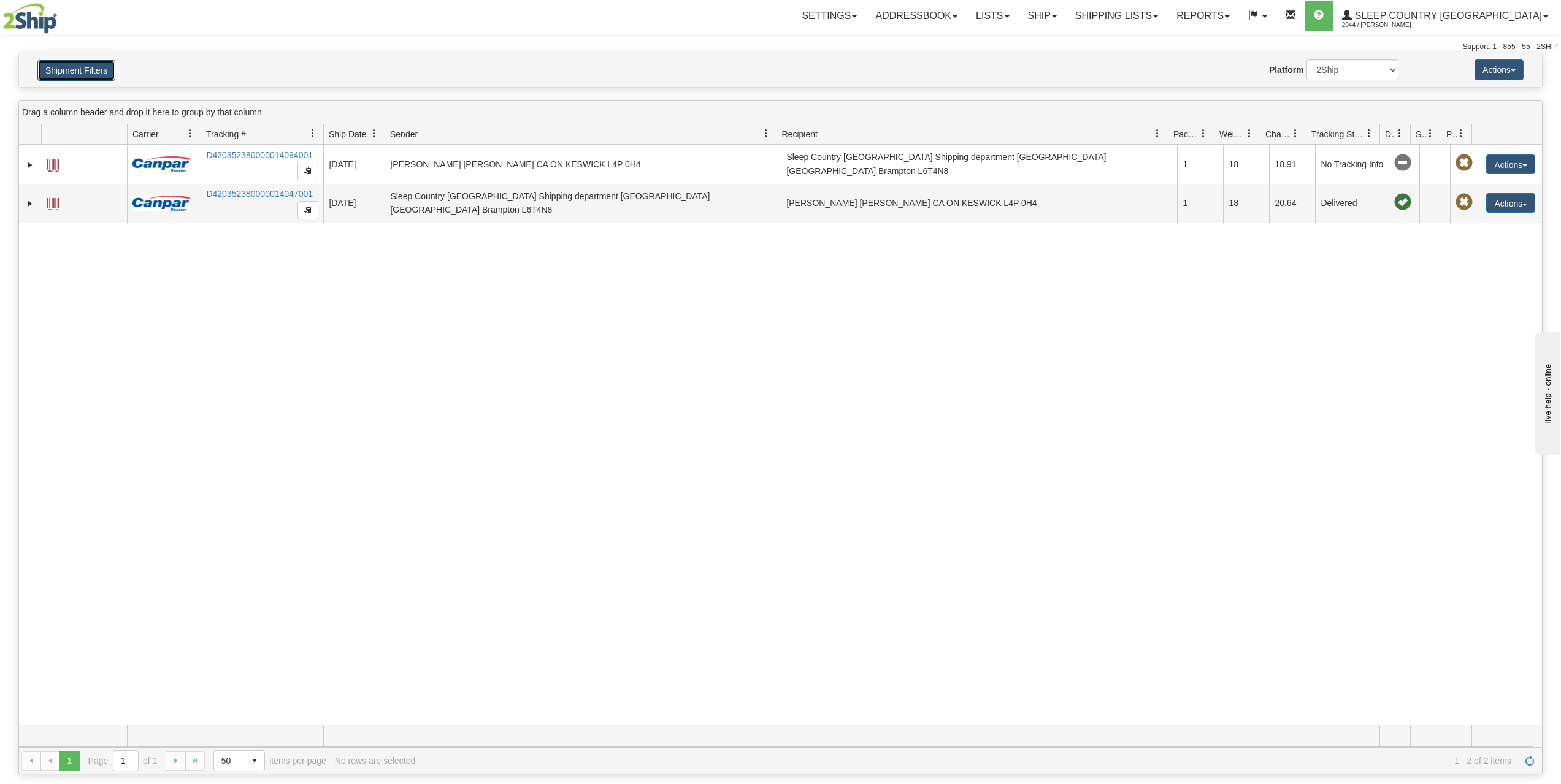
click at [90, 74] on button "Shipment Filters" at bounding box center [76, 70] width 78 height 21
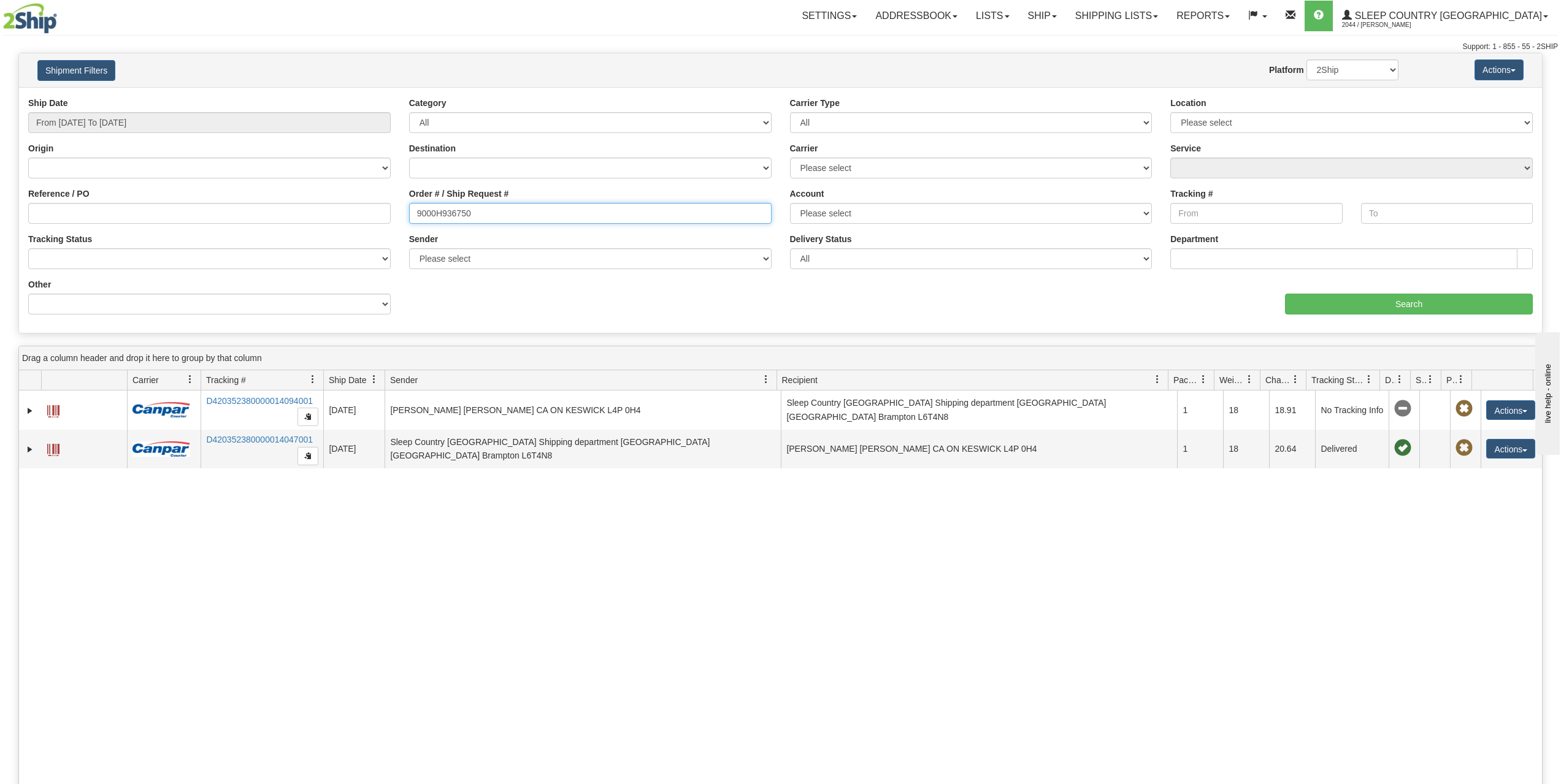
drag, startPoint x: 487, startPoint y: 213, endPoint x: 207, endPoint y: 211, distance: 280.0
click at [217, 97] on div "Reference / PO Order # / Ship Request # 9000H936750 Account Please select Canad…" at bounding box center [780, 97] width 1523 height 0
paste input "1050577"
click at [1390, 298] on input "Search" at bounding box center [1409, 304] width 248 height 21
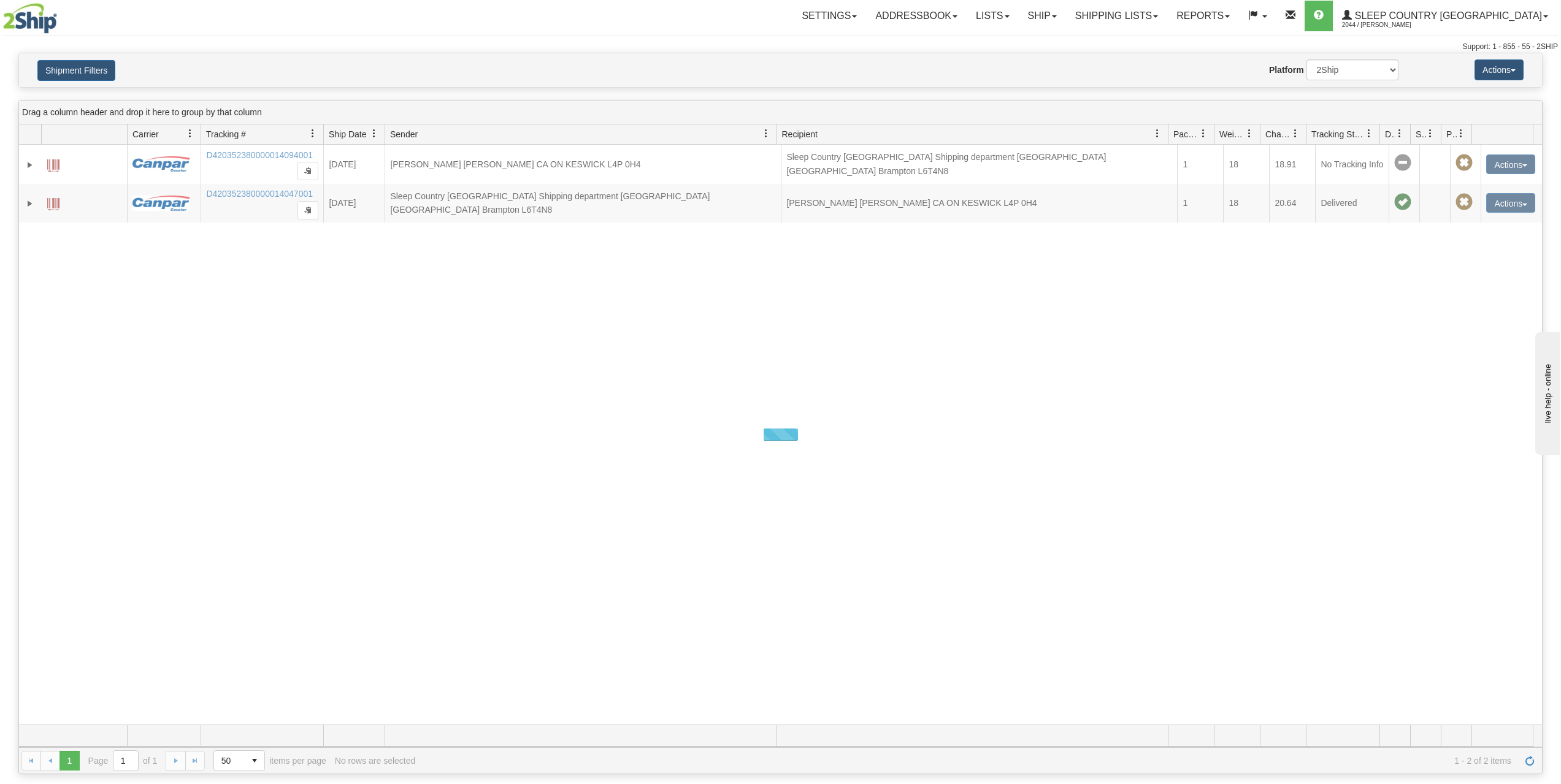
click at [597, 65] on div "Website Agent Nothing selected Client User Platform 2Ship Imported" at bounding box center [843, 70] width 1129 height 21
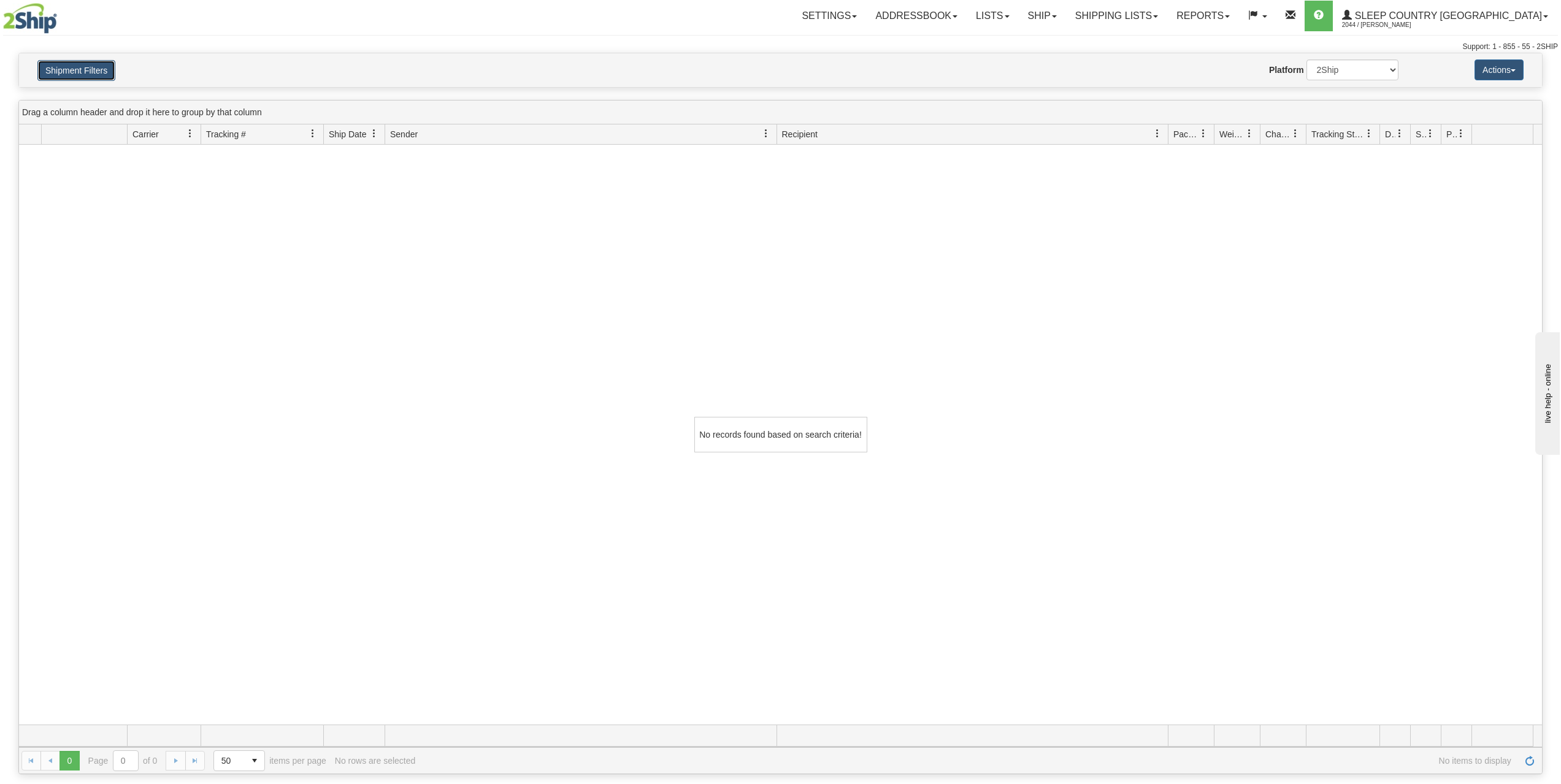
click at [105, 67] on button "Shipment Filters" at bounding box center [76, 70] width 78 height 21
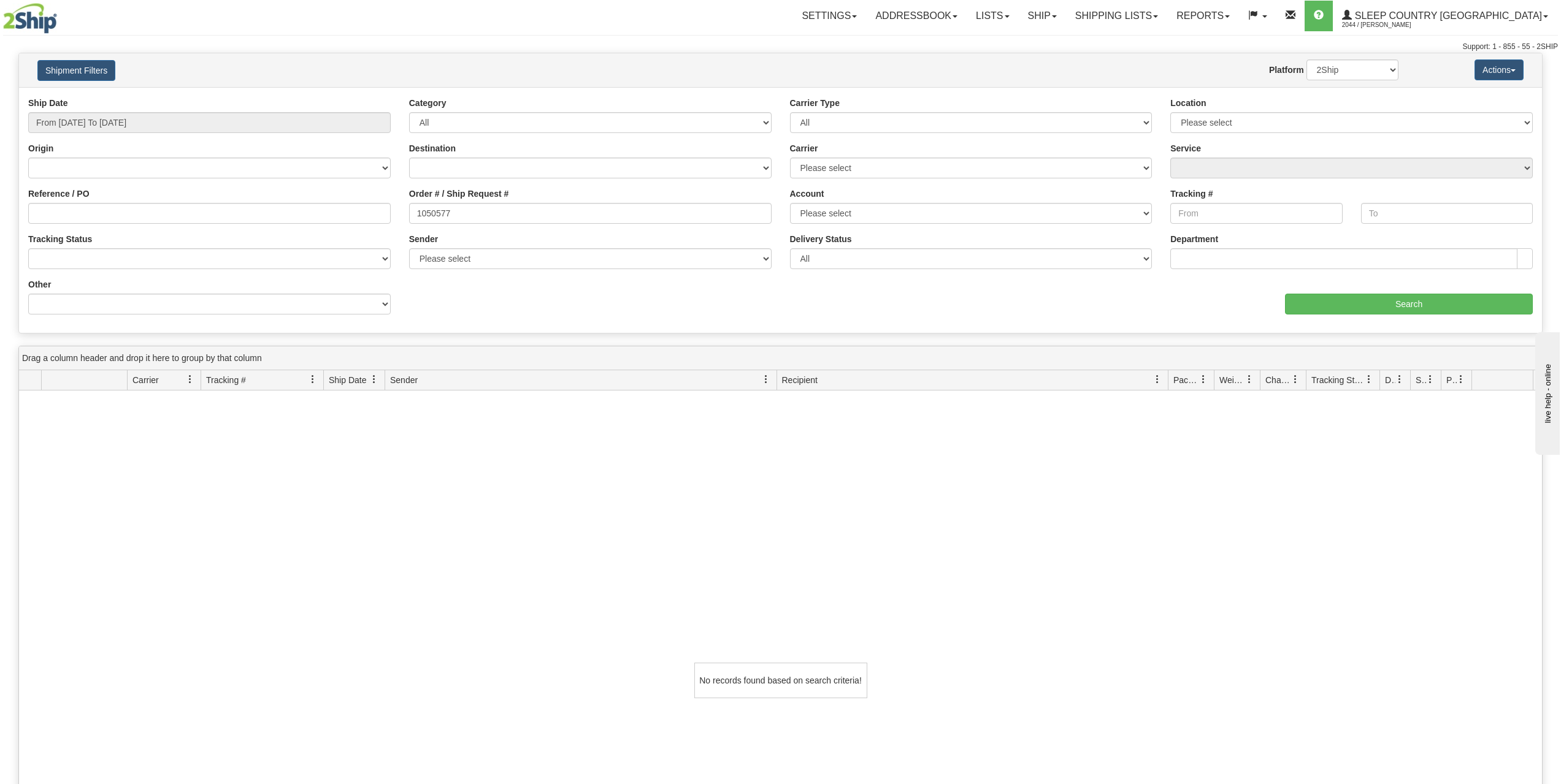
click at [194, 71] on h4 "Shipment Filters" at bounding box center [154, 71] width 251 height 22
drag, startPoint x: 355, startPoint y: 195, endPoint x: 297, endPoint y: 180, distance: 59.9
click at [319, 97] on div "Reference / PO Order # / Ship Request # 1050577 Account Please select Canada Po…" at bounding box center [780, 97] width 1523 height 0
paste input "9000H975089"
type input "9000H975089"
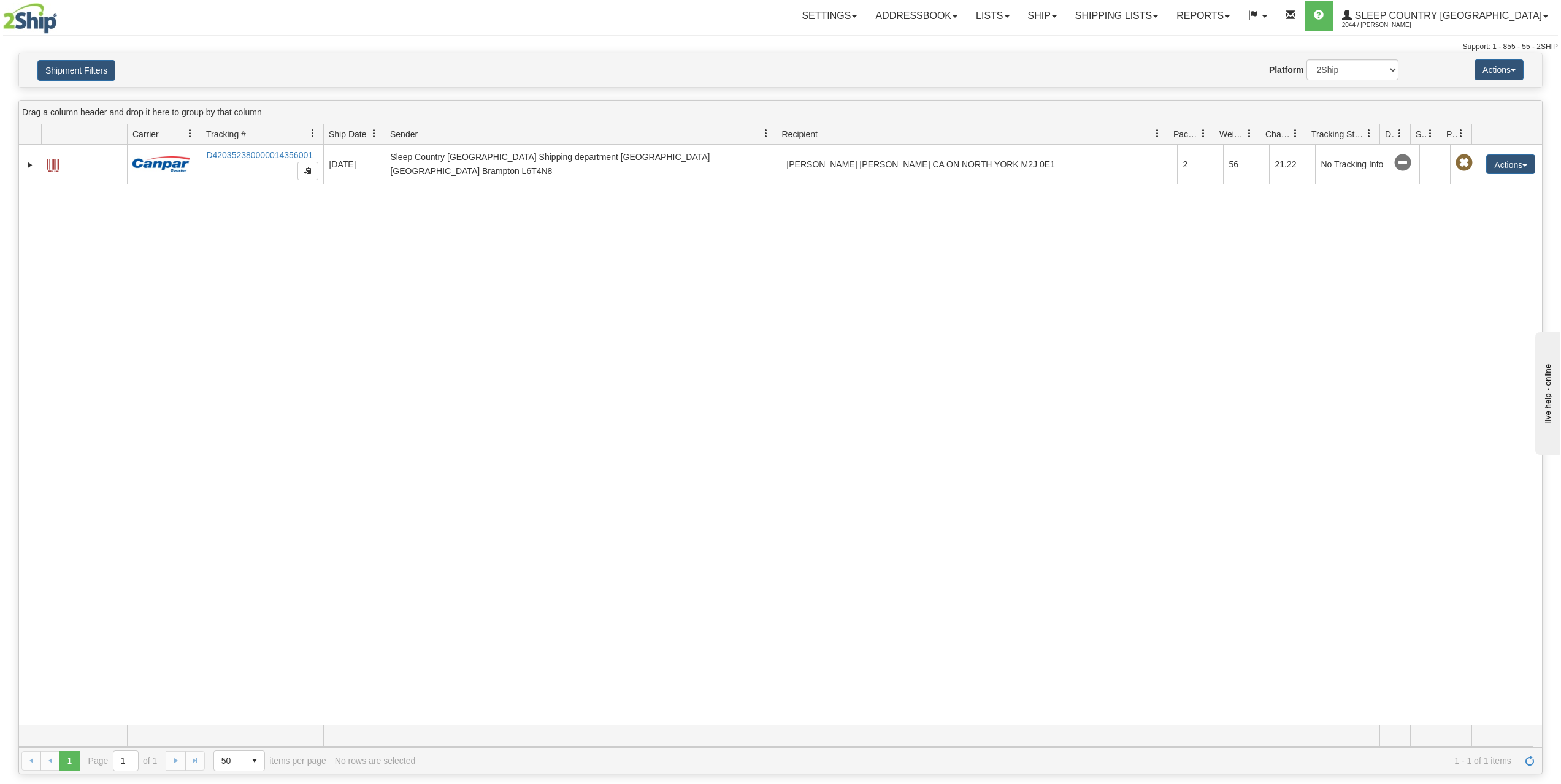
drag, startPoint x: 379, startPoint y: 280, endPoint x: 384, endPoint y: 266, distance: 14.9
click at [379, 280] on div "31428729 2044 D420352380000014356001 08/09/2025 08/09/2025 09:46:28 AM Sleep Co…" at bounding box center [780, 434] width 1523 height 580
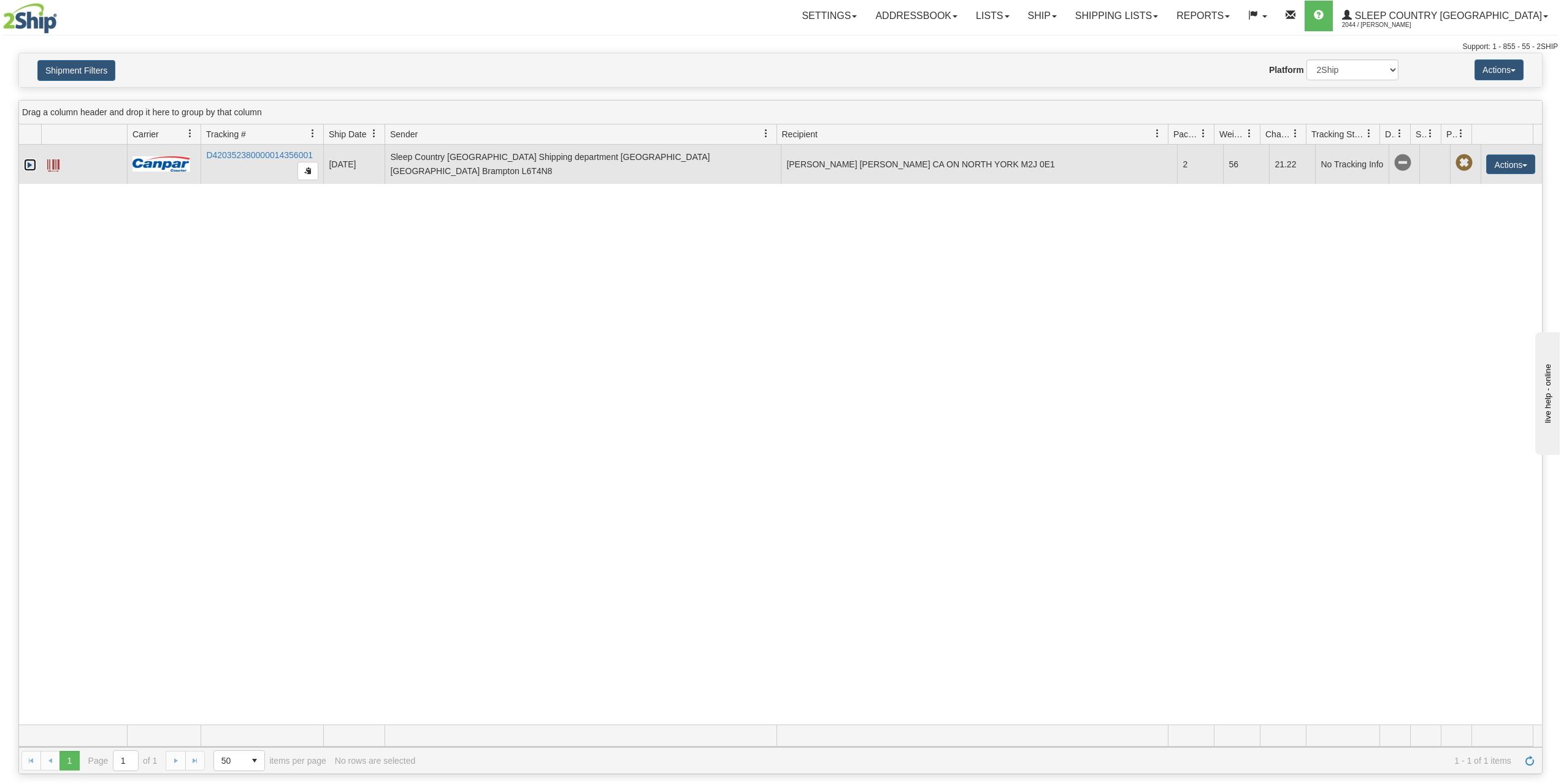
click at [27, 161] on link "Expand" at bounding box center [30, 164] width 12 height 12
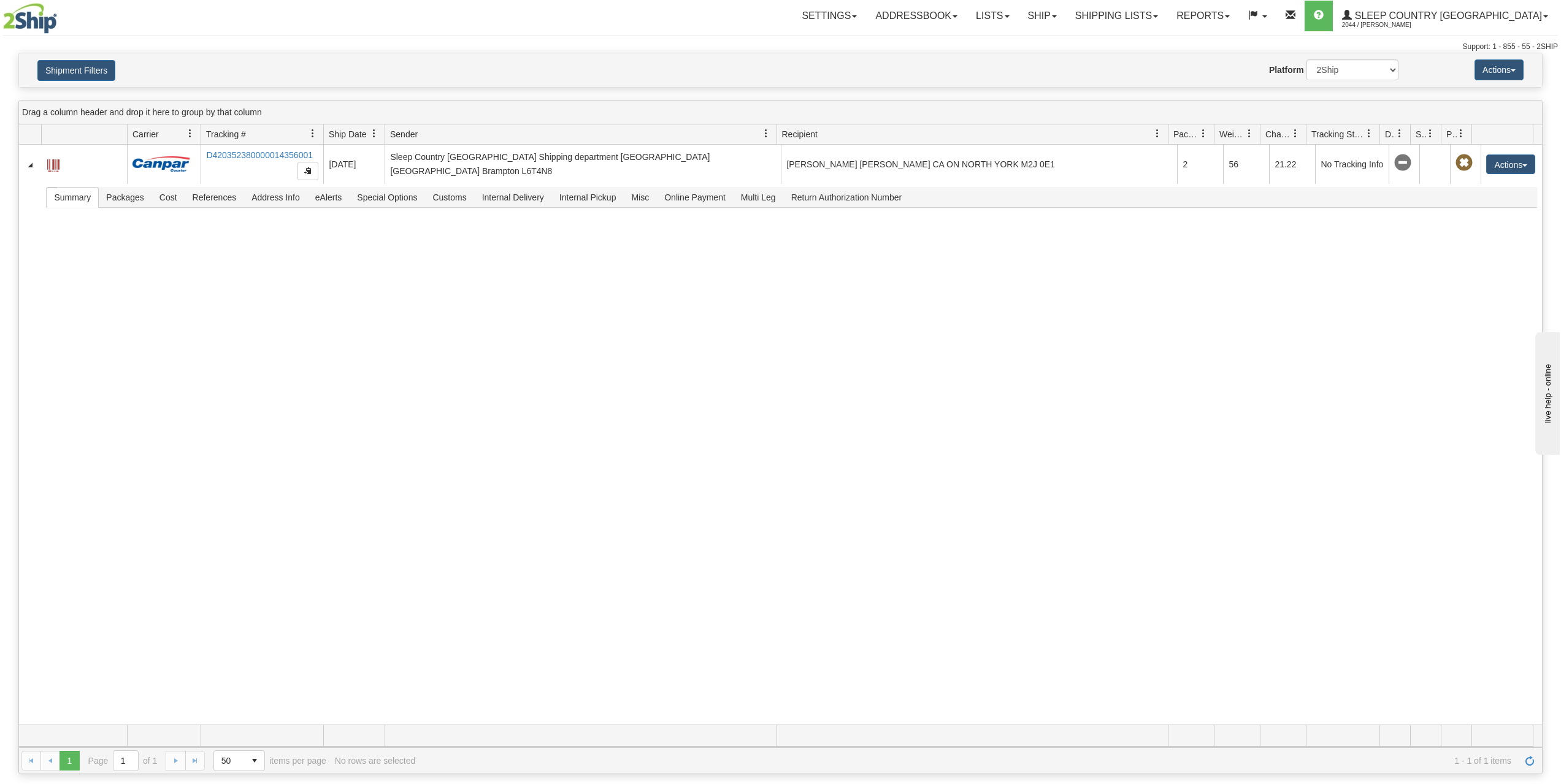
click at [340, 314] on div "31428729 2044 D420352380000014356001 08/09/2025 08/09/2025 09:46:28 AM Sleep Co…" at bounding box center [780, 434] width 1523 height 580
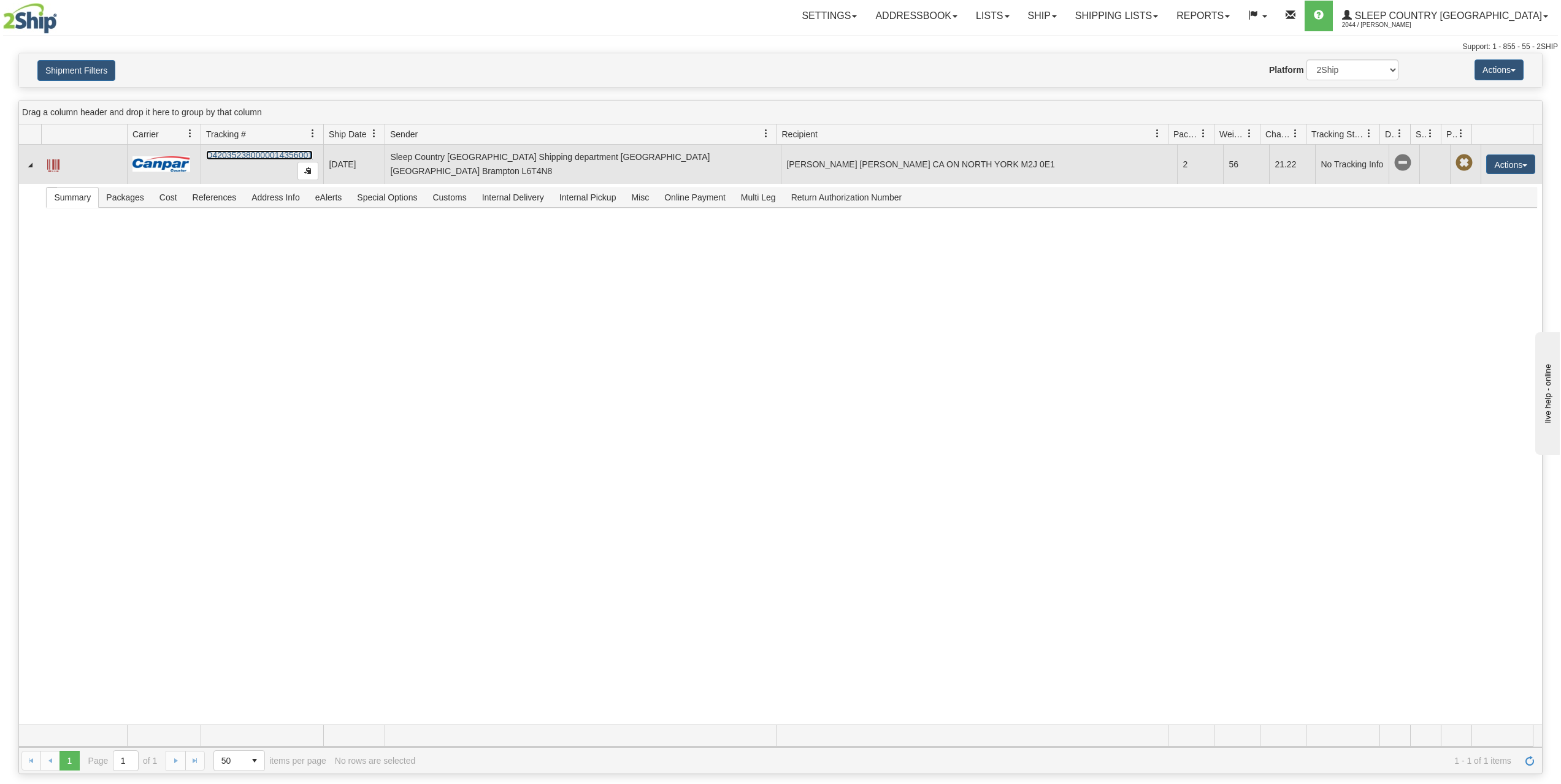
click at [255, 158] on link "D420352380000014356001" at bounding box center [259, 155] width 107 height 10
